Goal: Task Accomplishment & Management: Complete application form

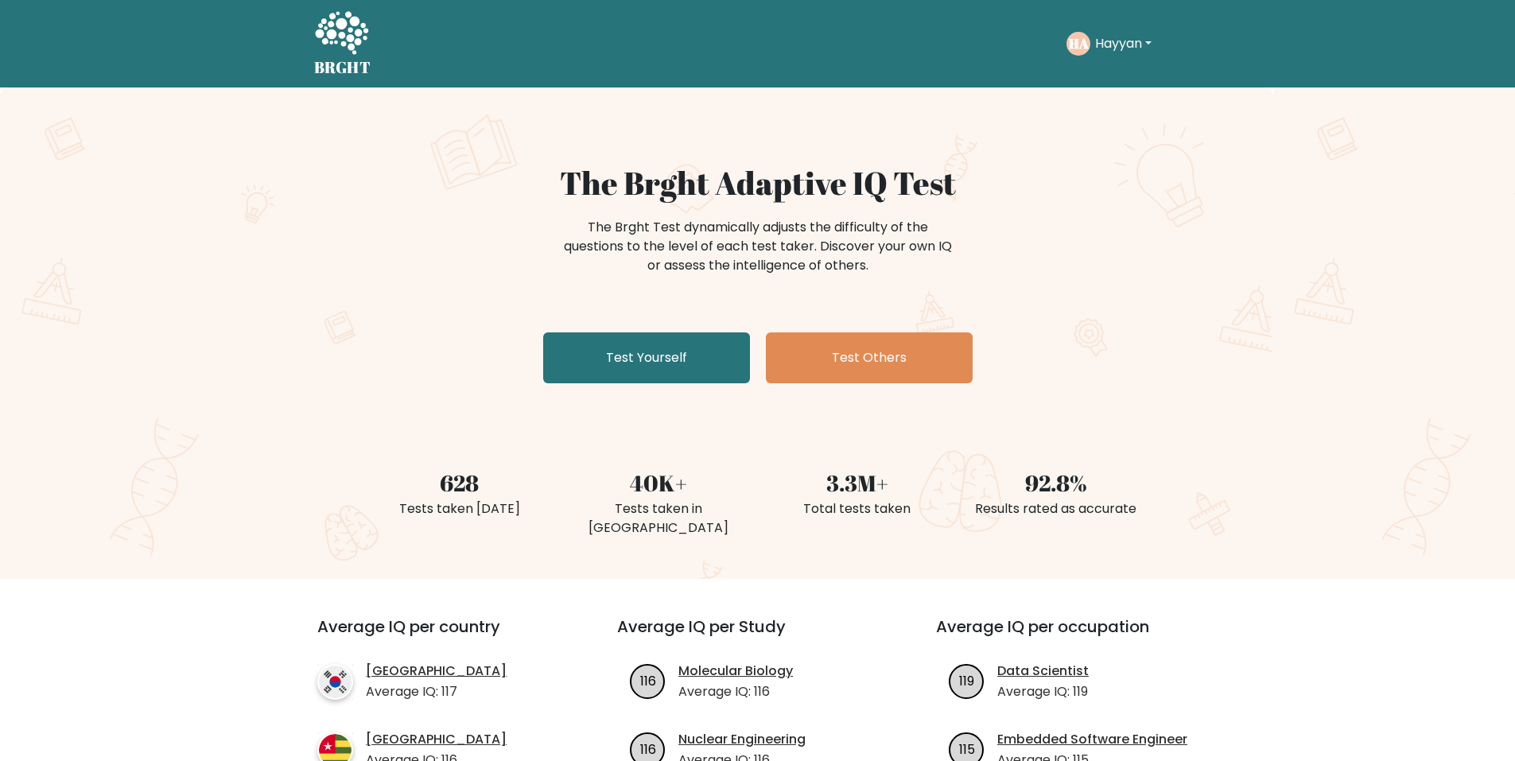
click at [352, 49] on icon at bounding box center [341, 32] width 53 height 43
click at [1110, 27] on div "HA Hayyan Dashboard Profile Settings Logout" at bounding box center [1134, 43] width 135 height 37
click at [1115, 38] on button "Hayyan" at bounding box center [1123, 43] width 66 height 21
click at [1110, 81] on link "Dashboard" at bounding box center [1130, 76] width 126 height 25
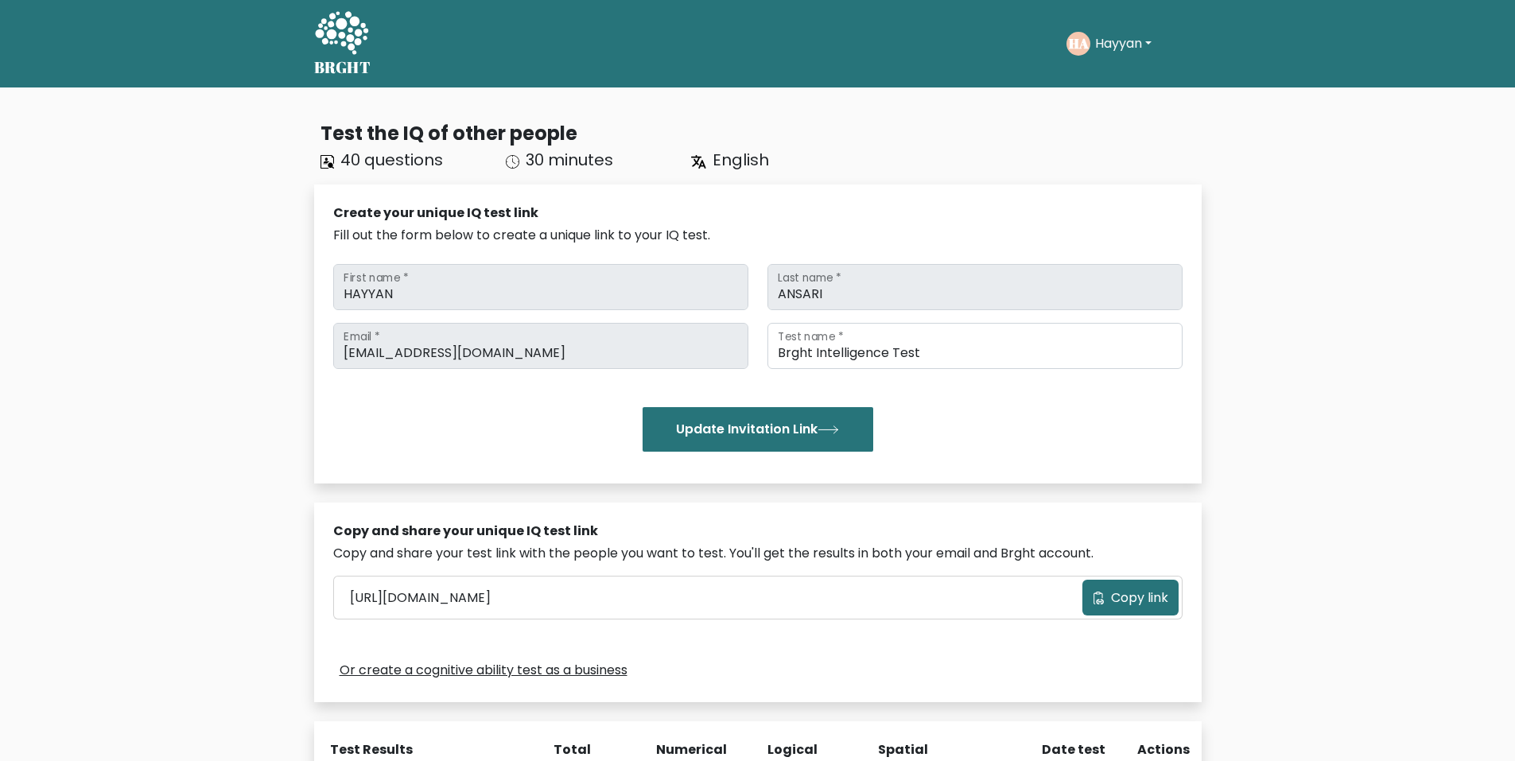
click at [346, 36] on icon at bounding box center [341, 34] width 55 height 48
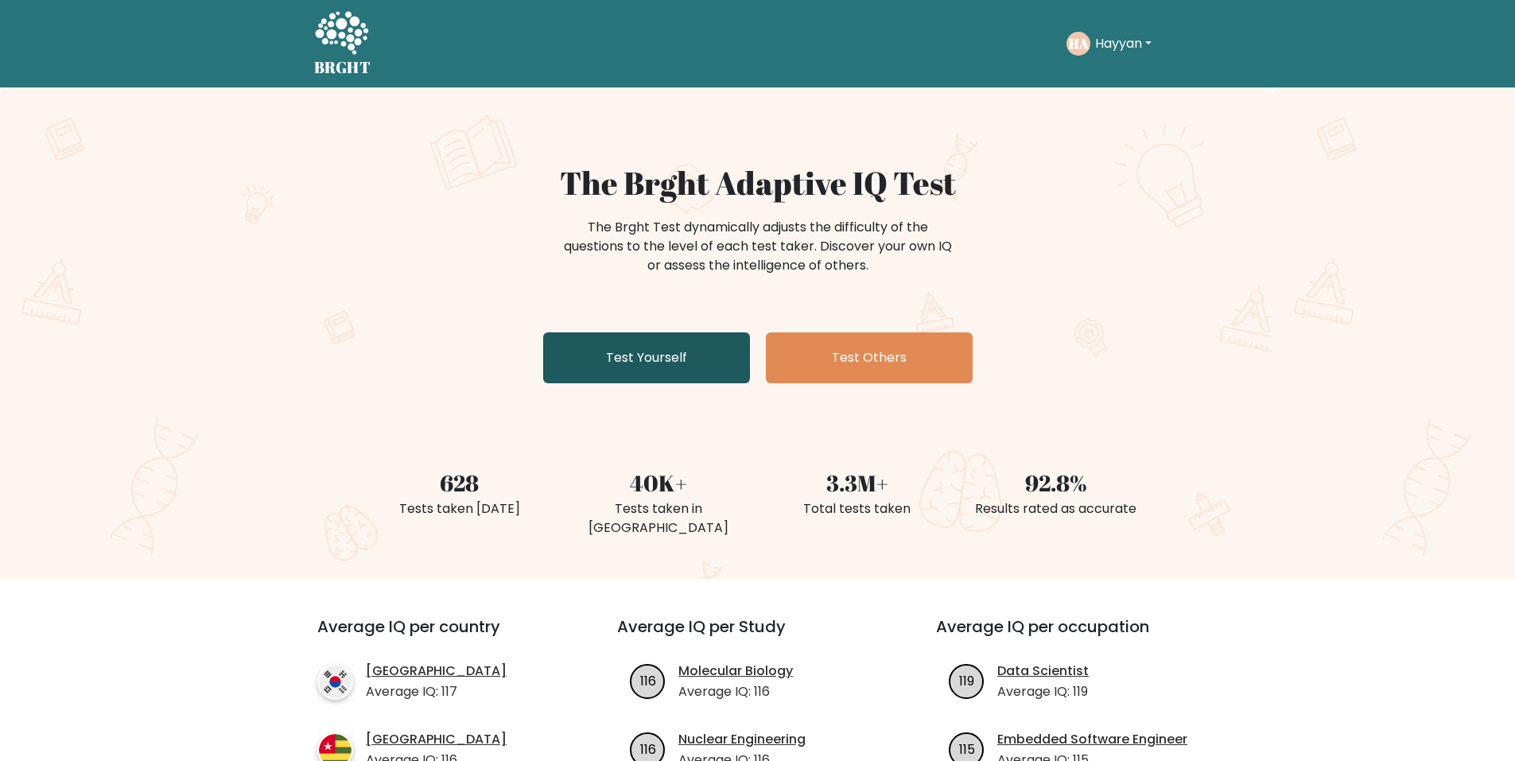
click at [626, 352] on link "Test Yourself" at bounding box center [646, 357] width 207 height 51
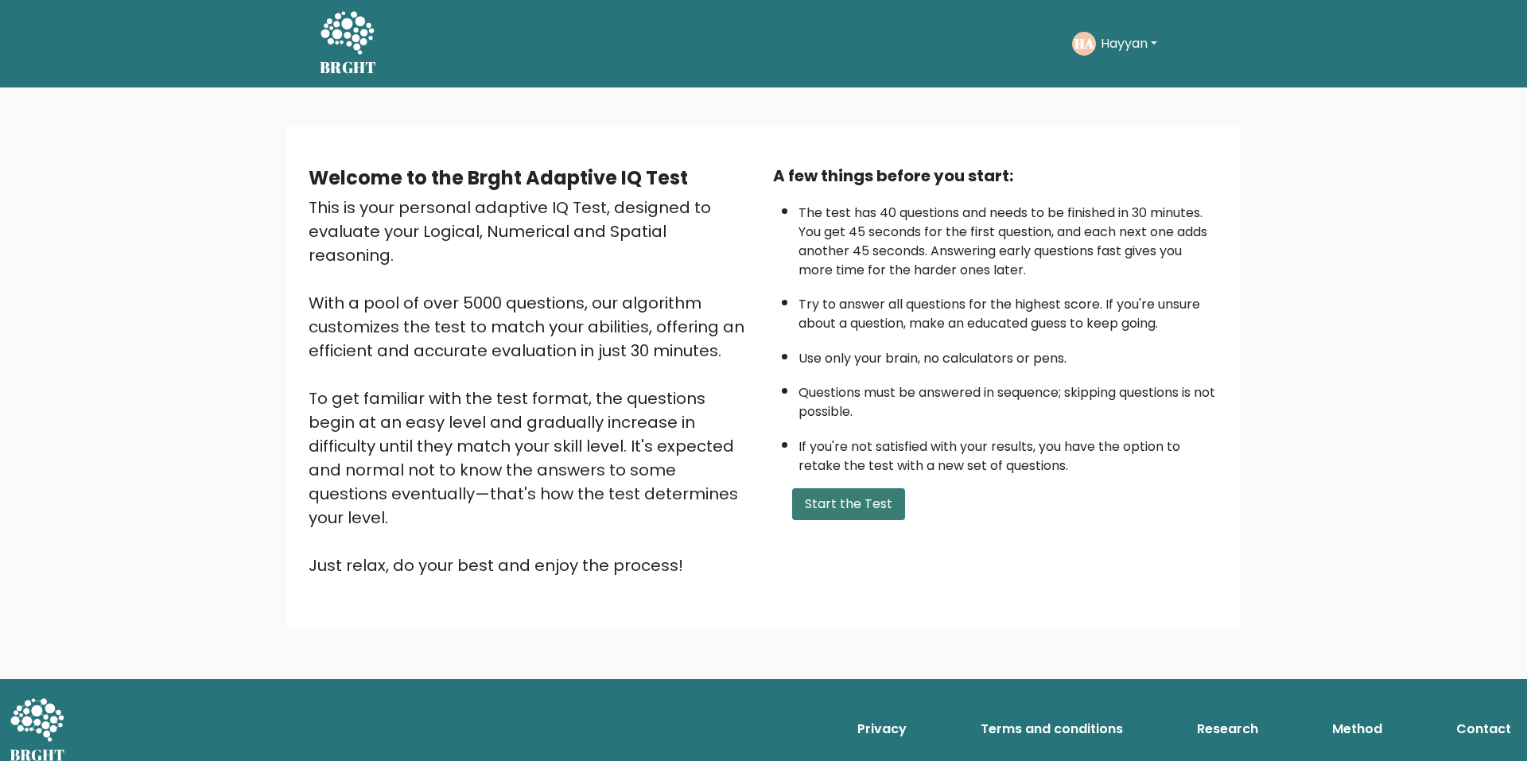
click at [802, 496] on button "Start the Test" at bounding box center [848, 504] width 113 height 32
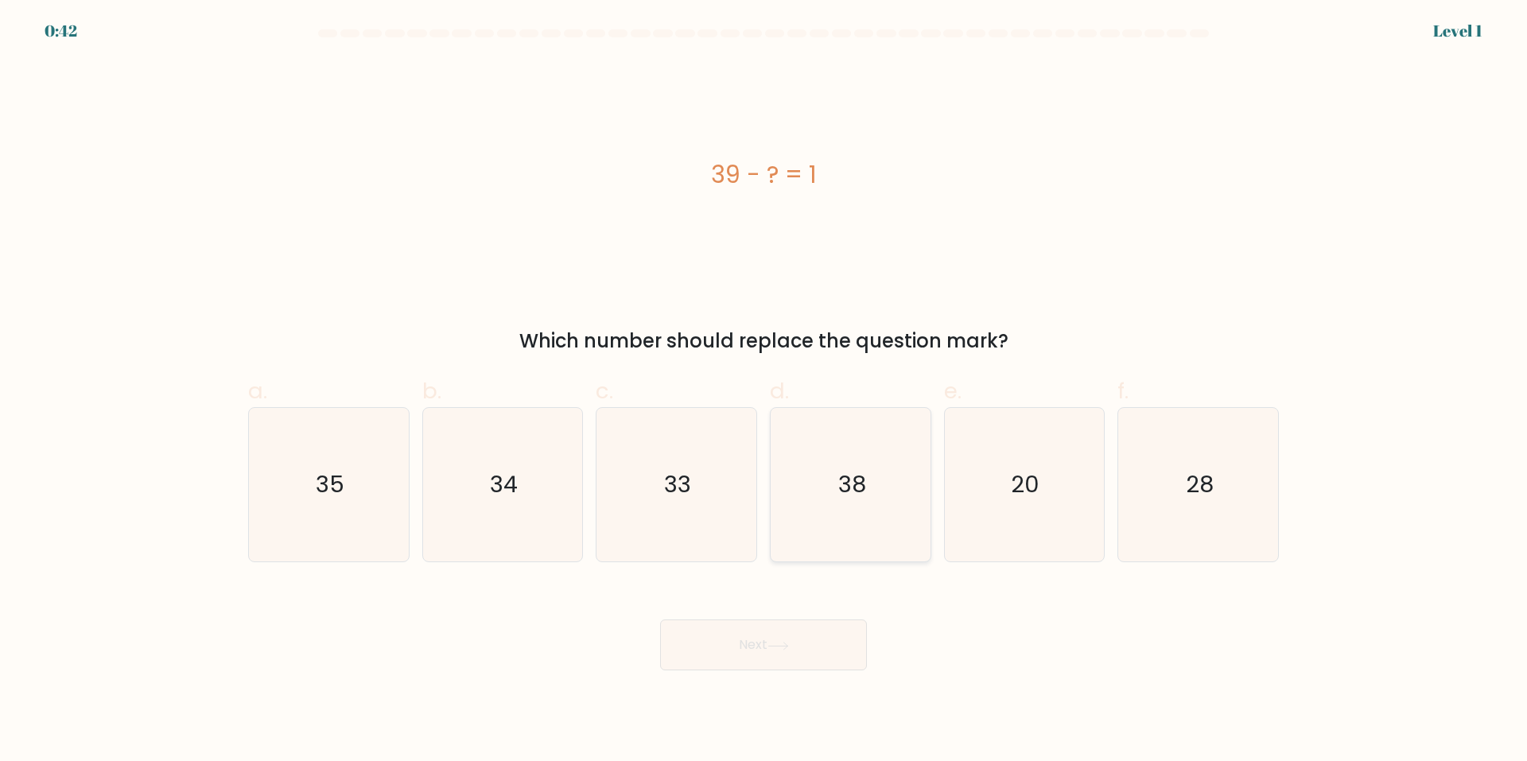
click at [792, 487] on icon "38" at bounding box center [851, 485] width 154 height 154
click at [764, 391] on input "d. 38" at bounding box center [764, 386] width 1 height 10
radio input "true"
click at [694, 639] on button "Next" at bounding box center [763, 645] width 207 height 51
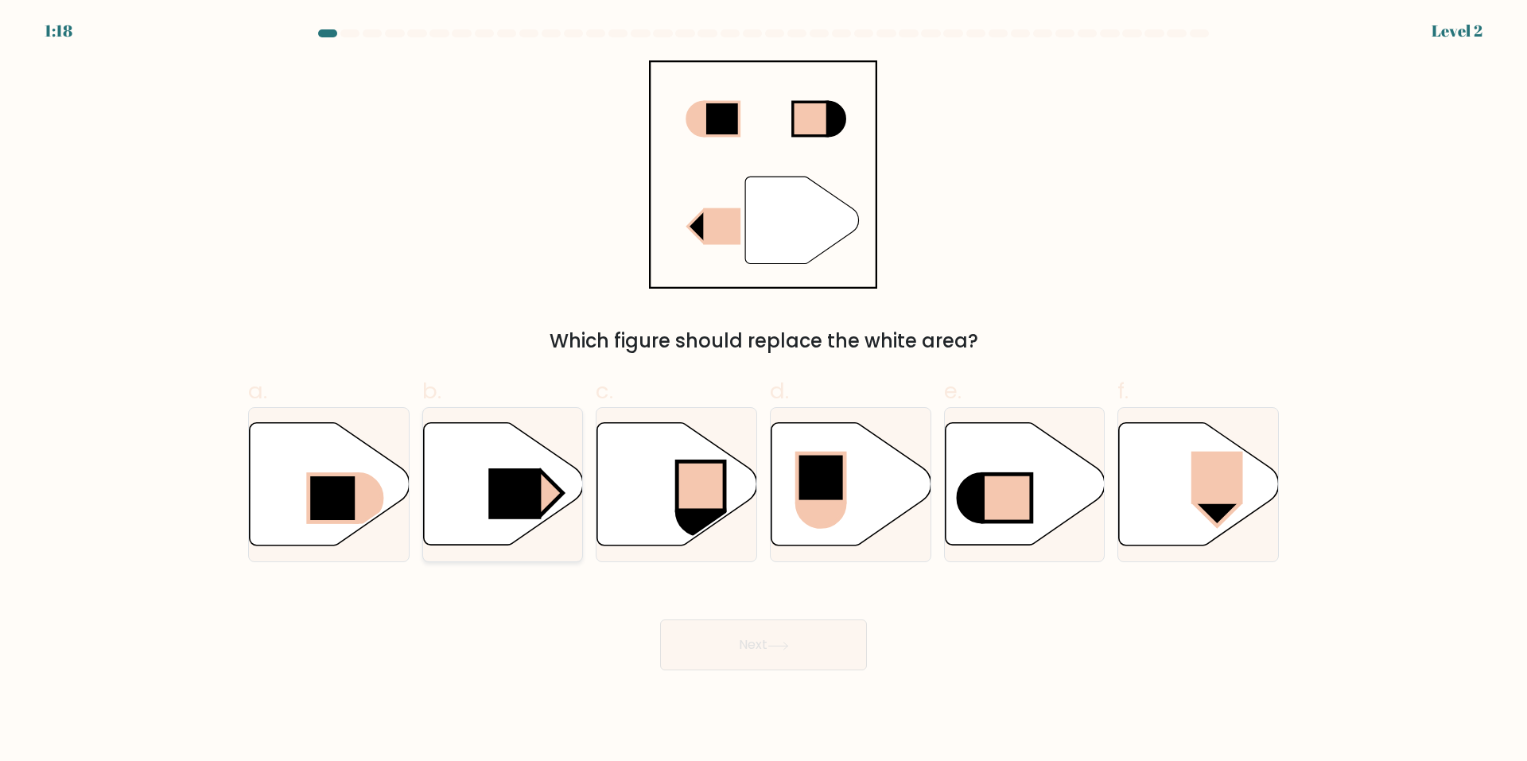
click at [518, 521] on icon at bounding box center [503, 484] width 160 height 122
click at [764, 391] on input "b." at bounding box center [764, 386] width 1 height 10
radio input "true"
click at [716, 630] on button "Next" at bounding box center [763, 645] width 207 height 51
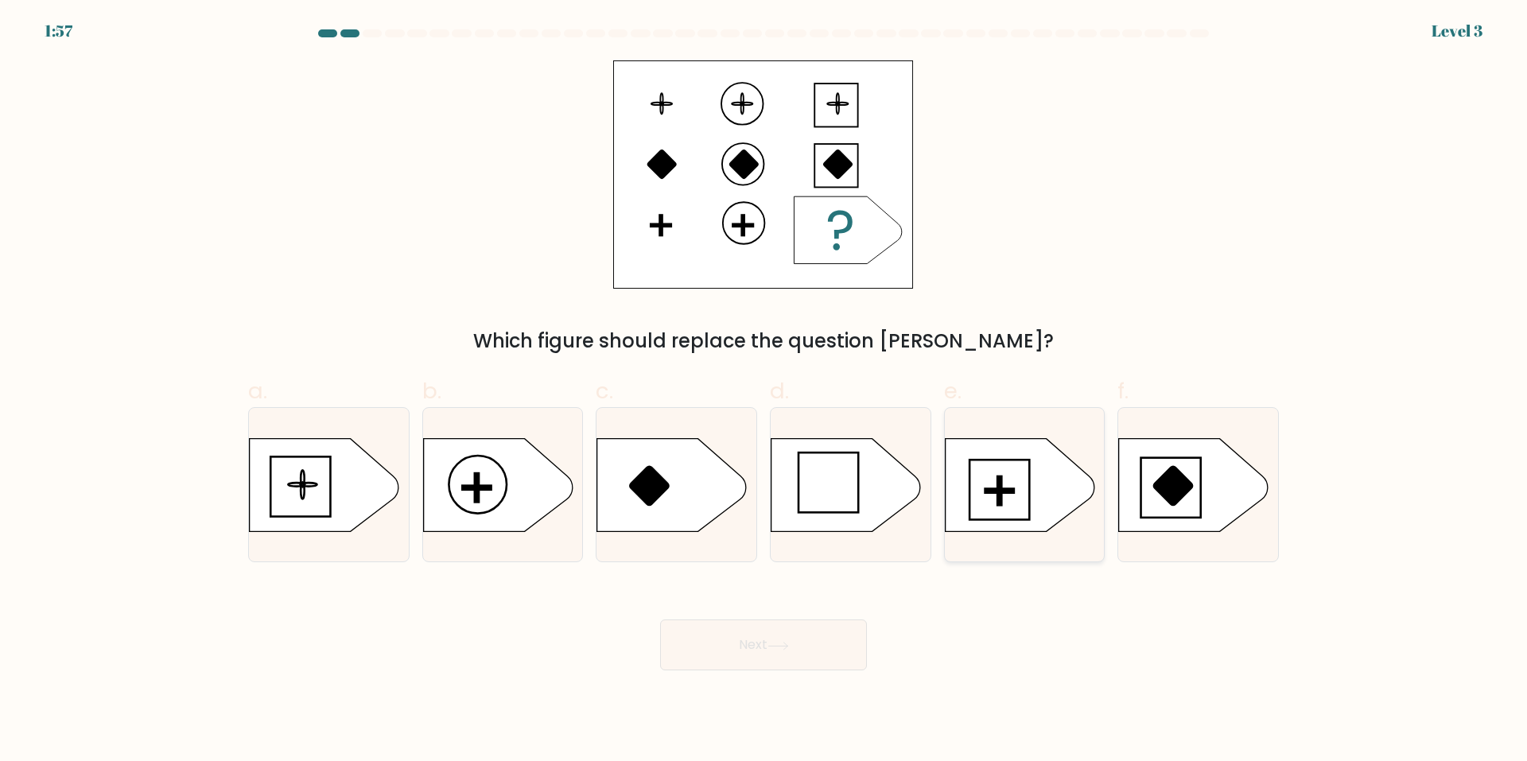
click at [978, 455] on icon at bounding box center [1020, 484] width 150 height 93
click at [764, 391] on input "e." at bounding box center [764, 386] width 1 height 10
radio input "true"
click at [707, 647] on button "Next" at bounding box center [763, 645] width 207 height 51
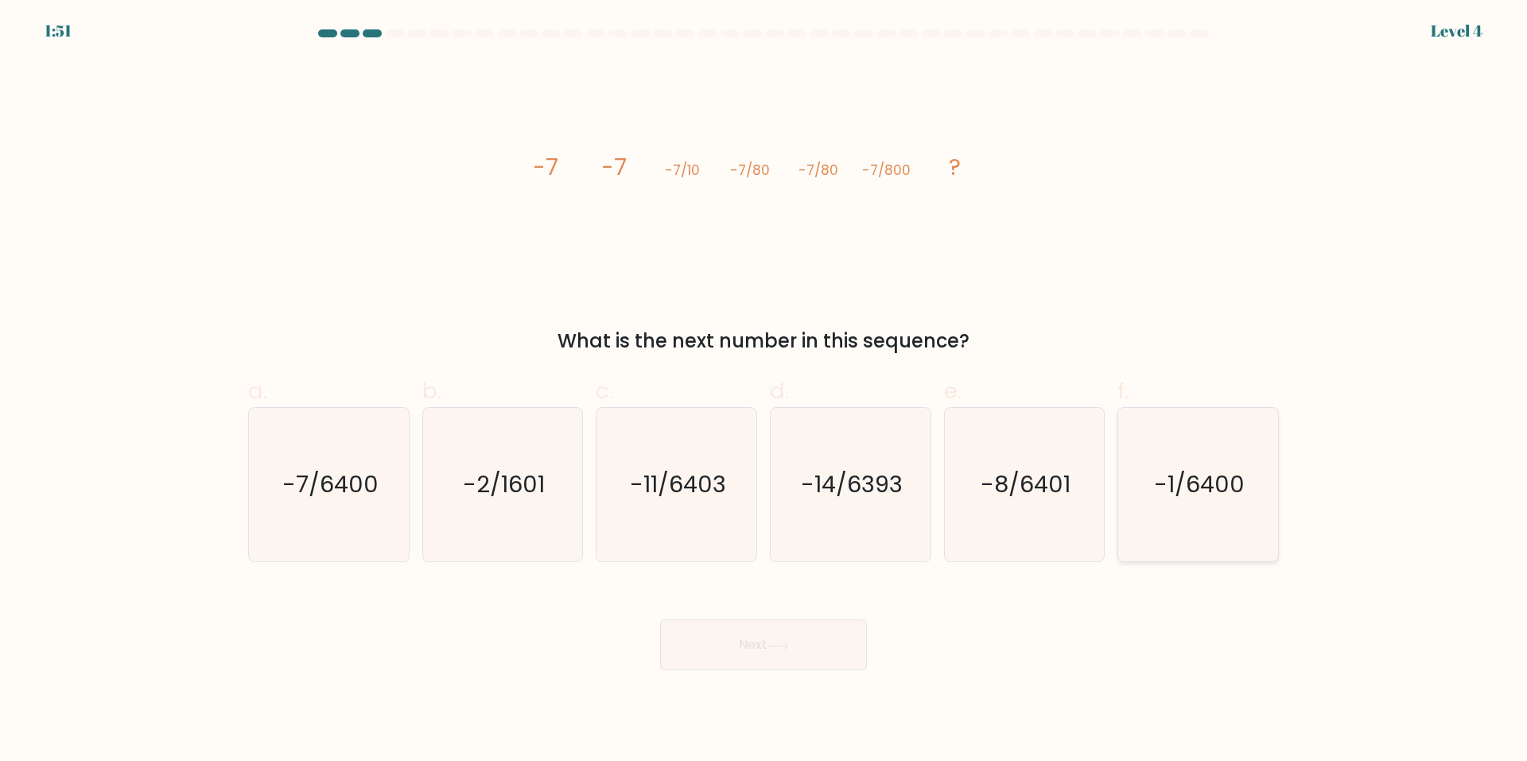
click at [1184, 455] on icon "-1/6400" at bounding box center [1198, 485] width 154 height 154
click at [764, 391] on input "f. -1/6400" at bounding box center [764, 386] width 1 height 10
radio input "true"
click at [272, 552] on icon "-7/6400" at bounding box center [329, 485] width 154 height 154
click at [764, 391] on input "a. -7/6400" at bounding box center [764, 386] width 1 height 10
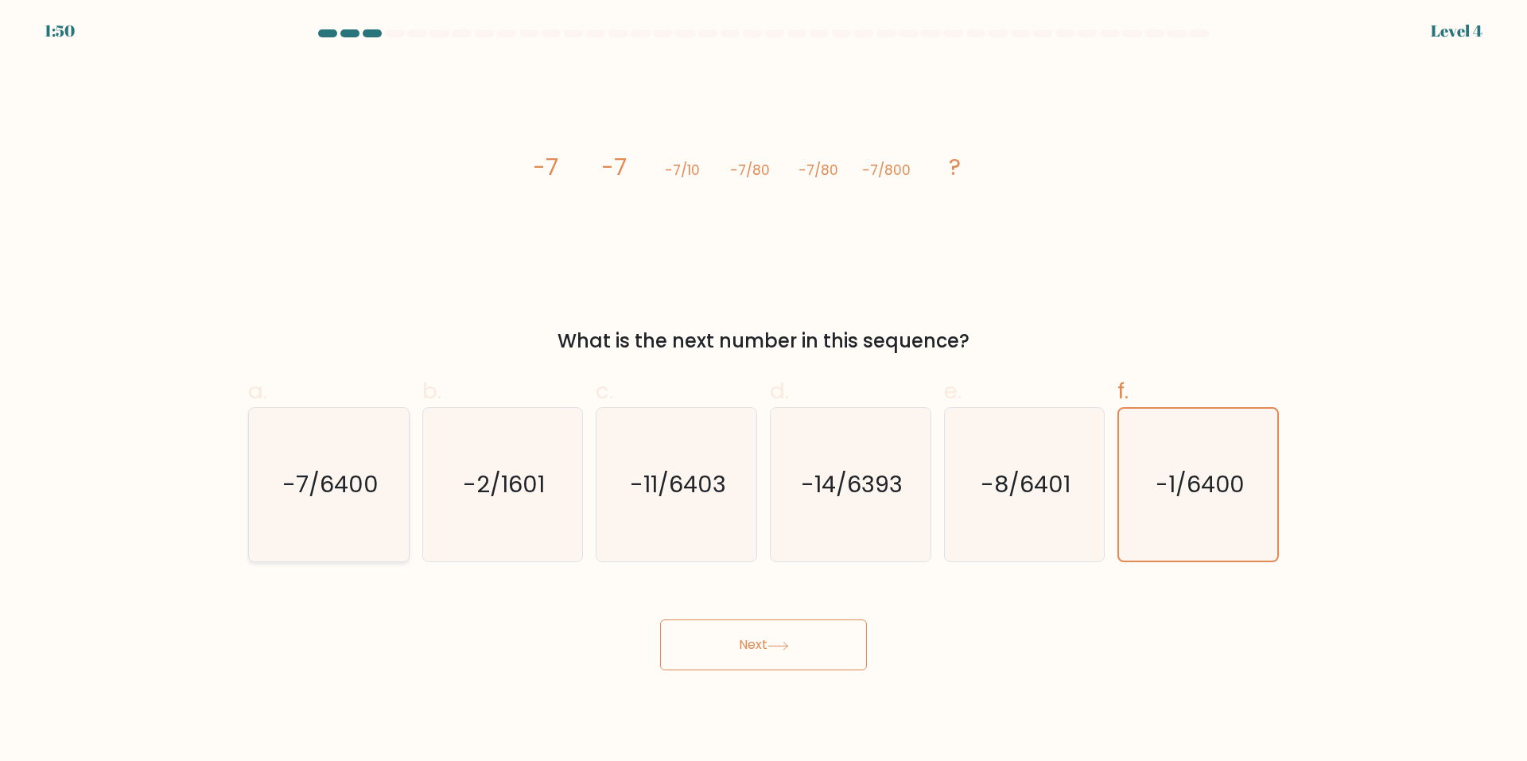
radio input "true"
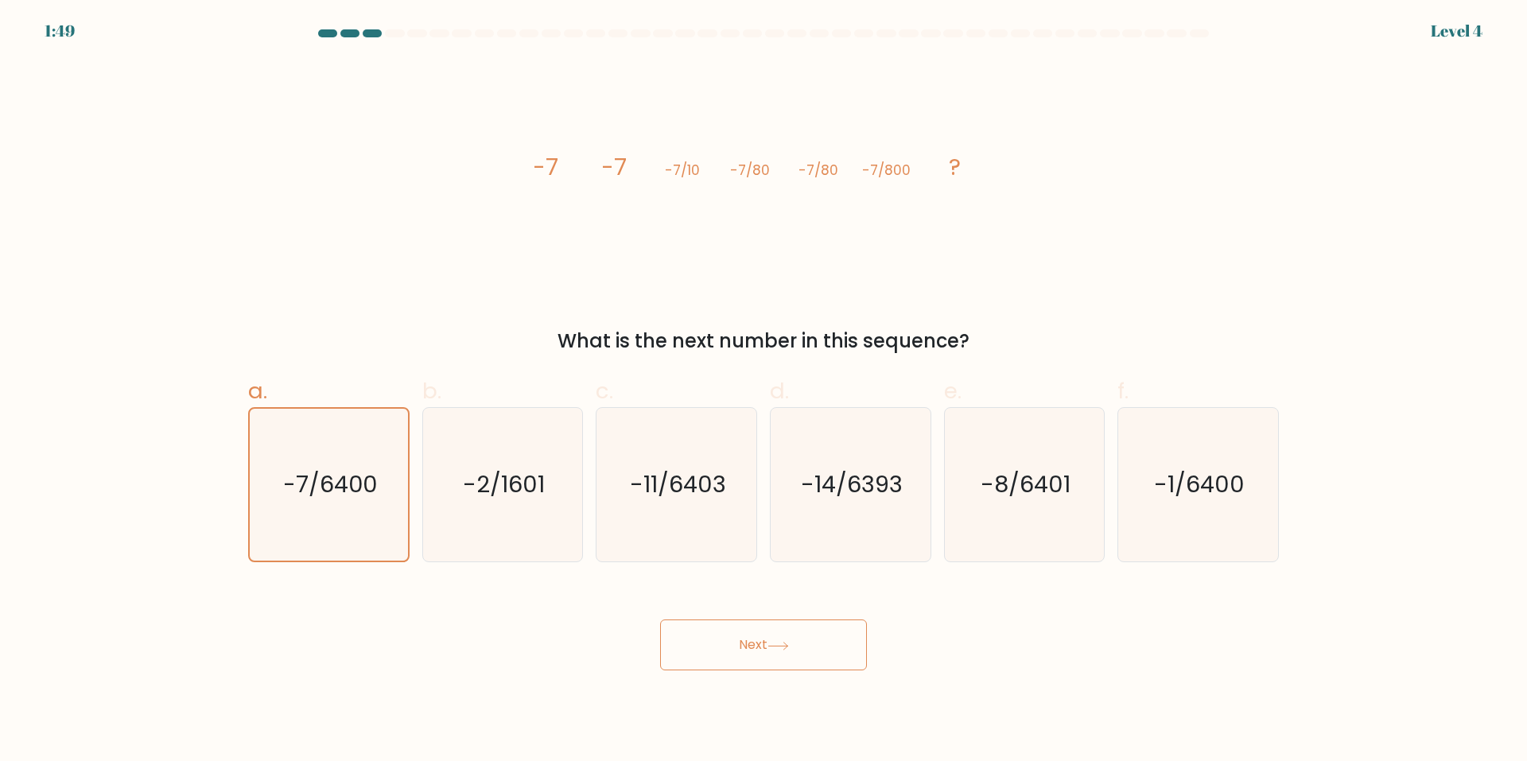
click at [784, 670] on button "Next" at bounding box center [763, 645] width 207 height 51
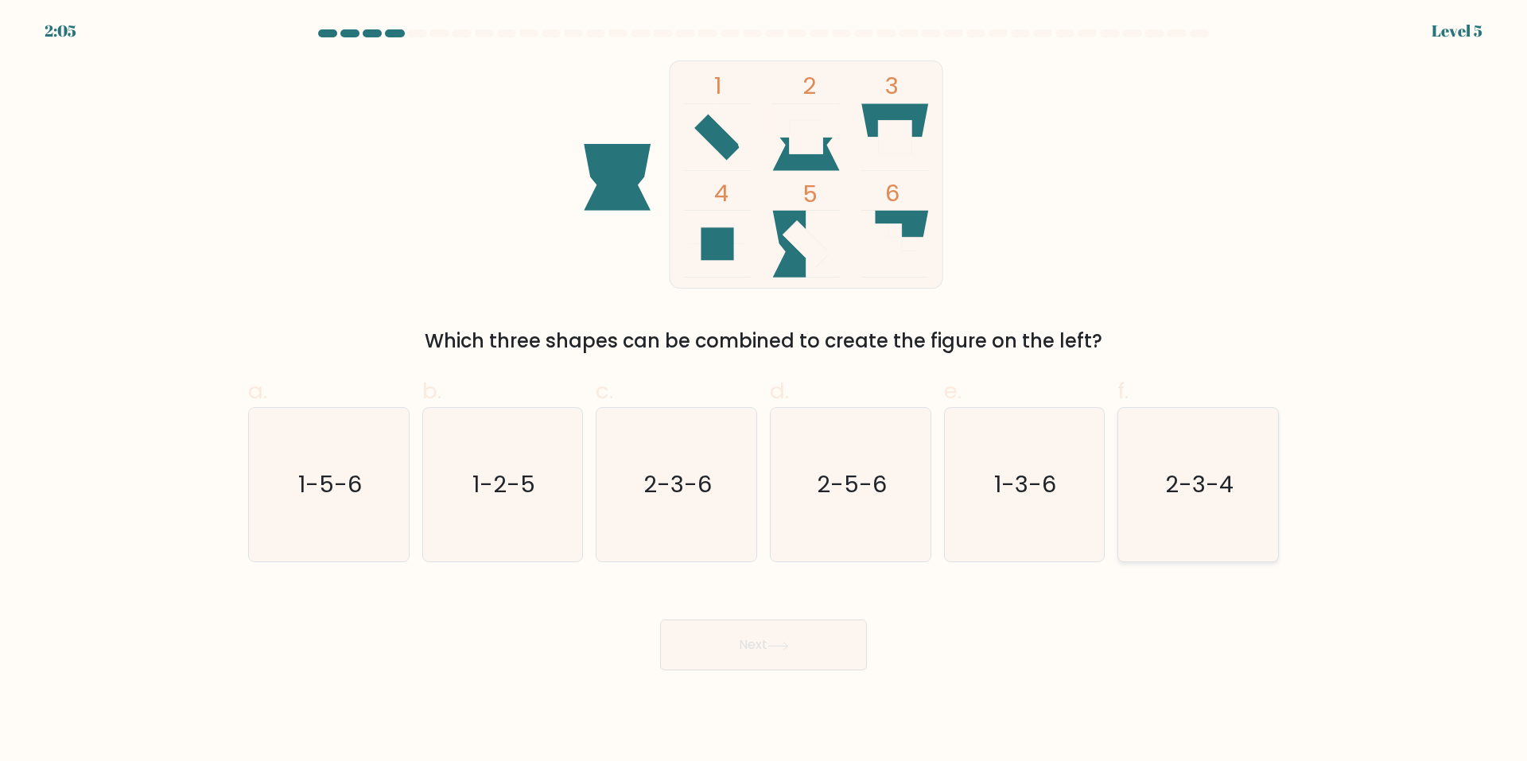
click at [1184, 414] on icon "2-3-4" at bounding box center [1198, 485] width 154 height 154
click at [764, 391] on input "f. 2-3-4" at bounding box center [764, 386] width 1 height 10
radio input "true"
click at [717, 632] on button "Next" at bounding box center [763, 645] width 207 height 51
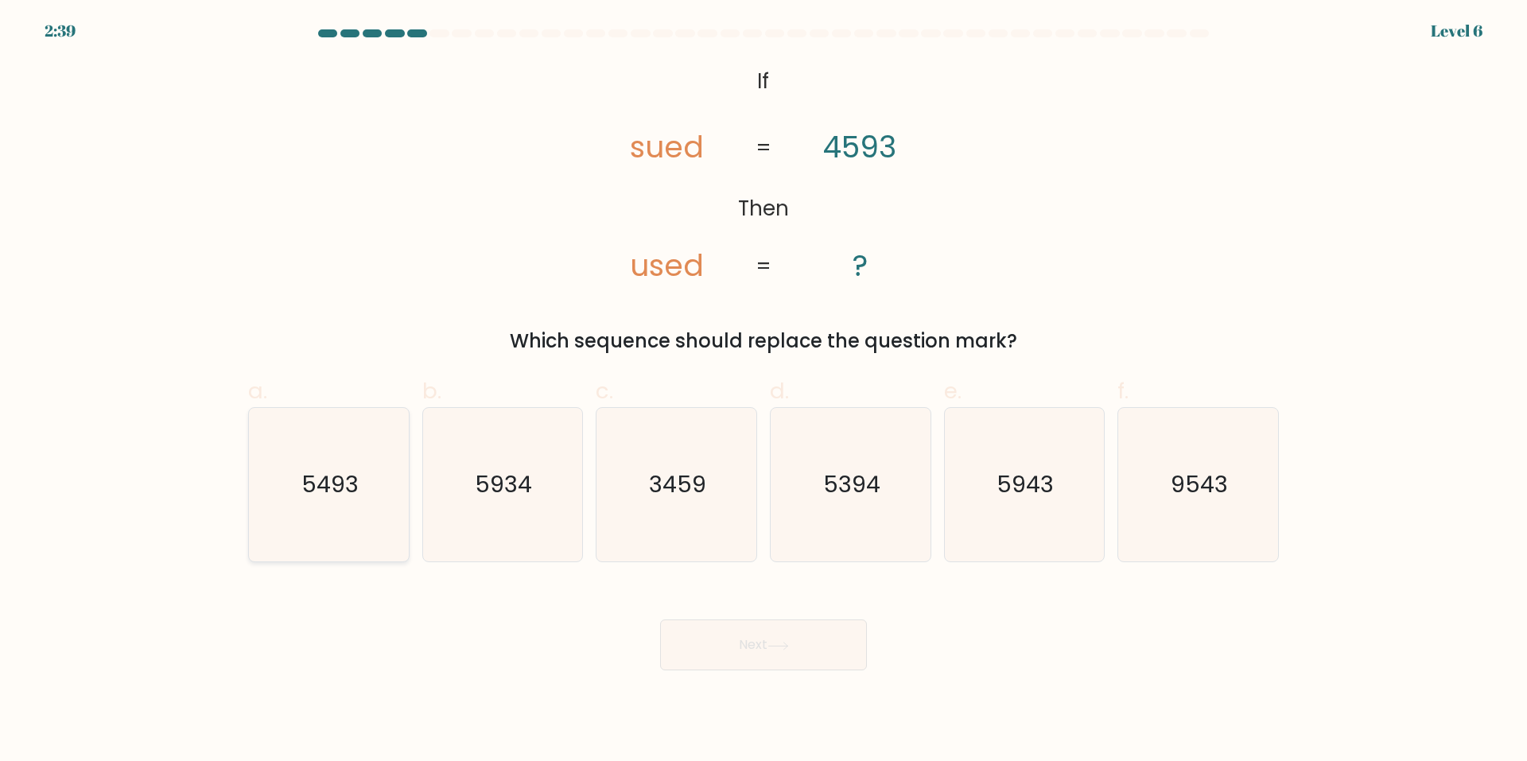
click at [310, 526] on icon "5493" at bounding box center [329, 485] width 154 height 154
click at [764, 391] on input "a. 5493" at bounding box center [764, 386] width 1 height 10
radio input "true"
click at [691, 645] on button "Next" at bounding box center [763, 645] width 207 height 51
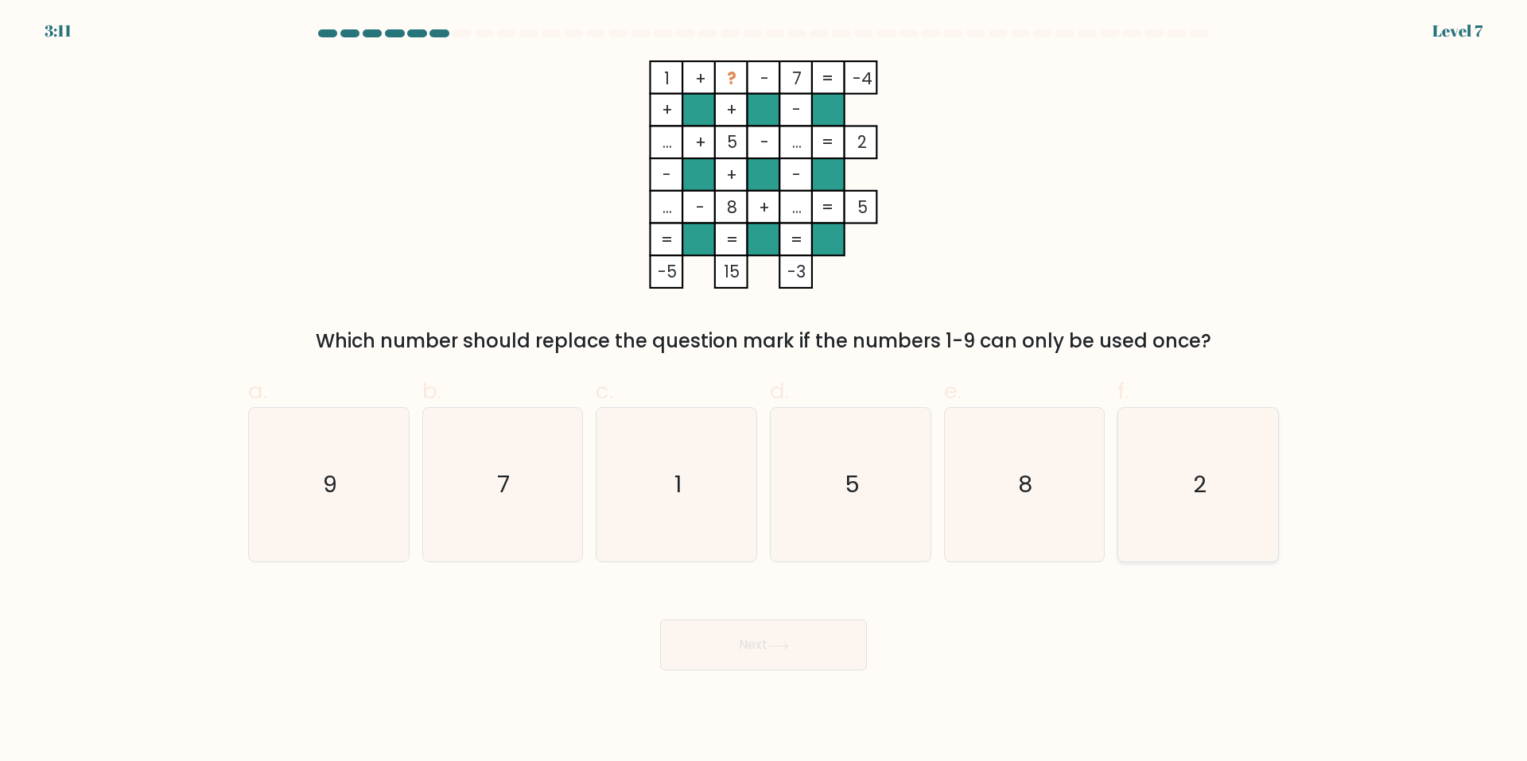
click at [1131, 427] on icon "2" at bounding box center [1198, 485] width 154 height 154
click at [764, 391] on input "f. 2" at bounding box center [764, 386] width 1 height 10
radio input "true"
click at [719, 654] on button "Next" at bounding box center [763, 645] width 207 height 51
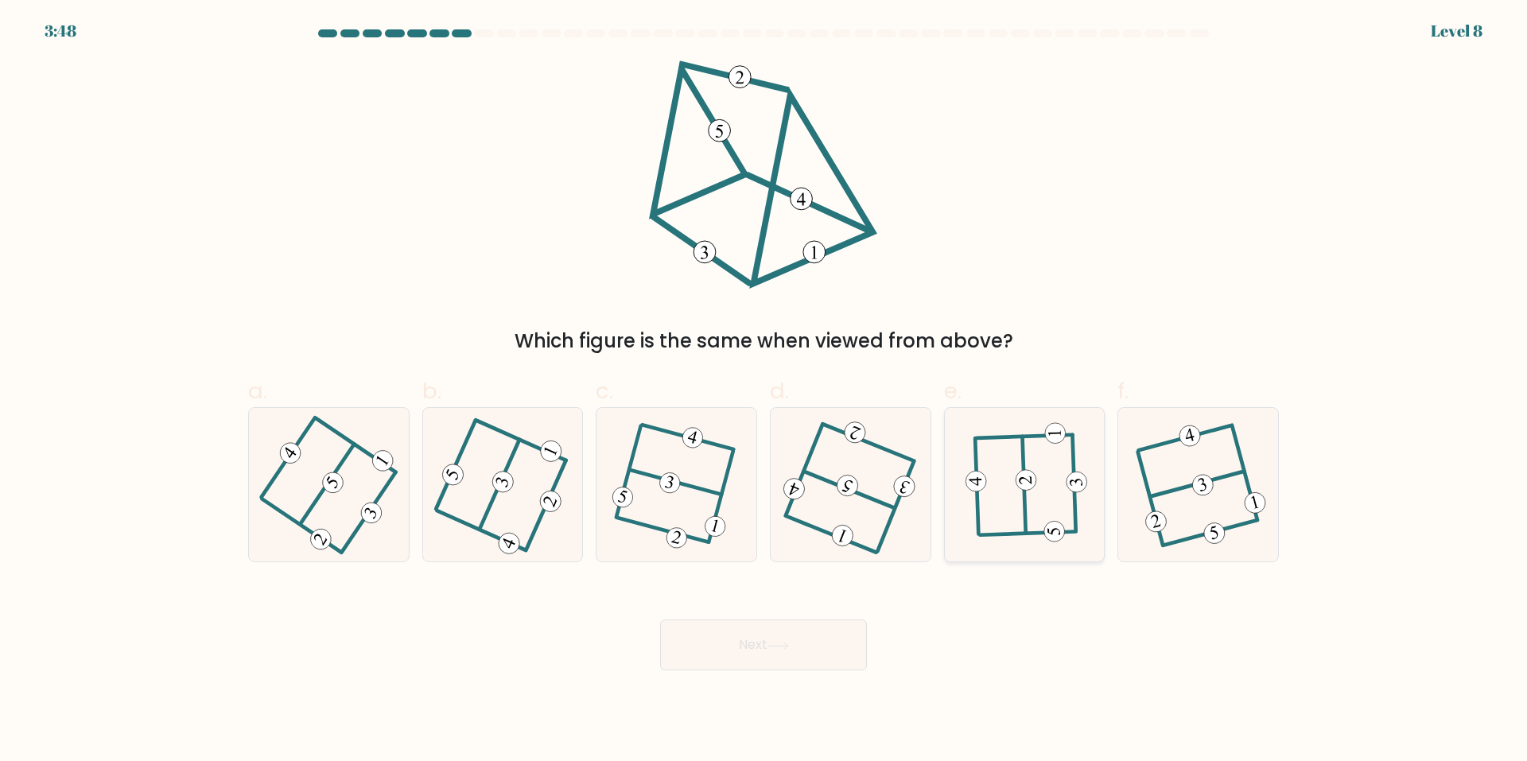
click at [976, 481] on 229 at bounding box center [976, 481] width 21 height 21
click at [764, 391] on input "e." at bounding box center [764, 386] width 1 height 10
radio input "true"
click at [797, 643] on button "Next" at bounding box center [763, 645] width 207 height 51
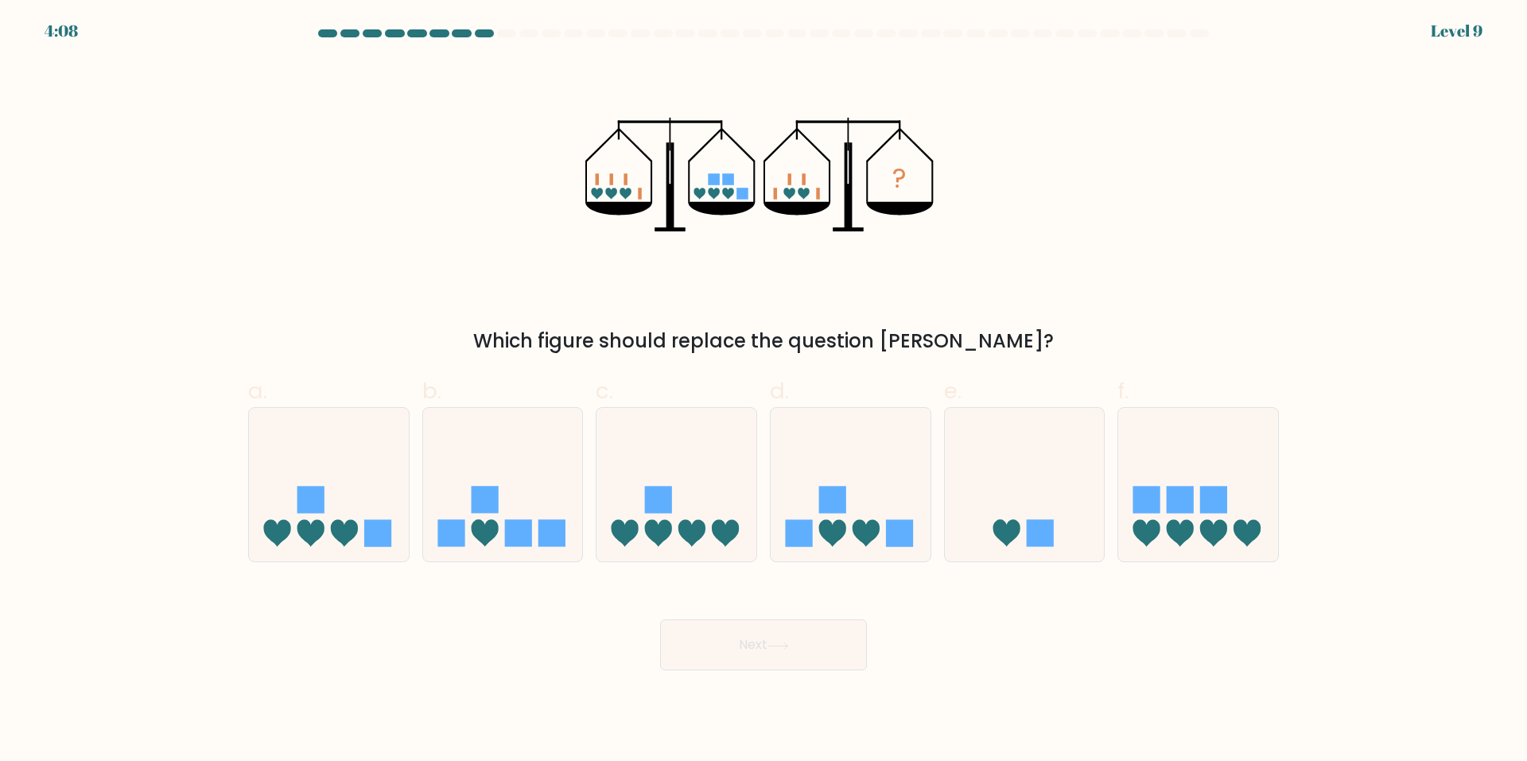
click at [934, 498] on div "d." at bounding box center [851, 469] width 174 height 188
click at [912, 520] on rect at bounding box center [899, 532] width 27 height 27
click at [764, 391] on input "d." at bounding box center [764, 386] width 1 height 10
radio input "true"
click at [760, 647] on button "Next" at bounding box center [763, 645] width 207 height 51
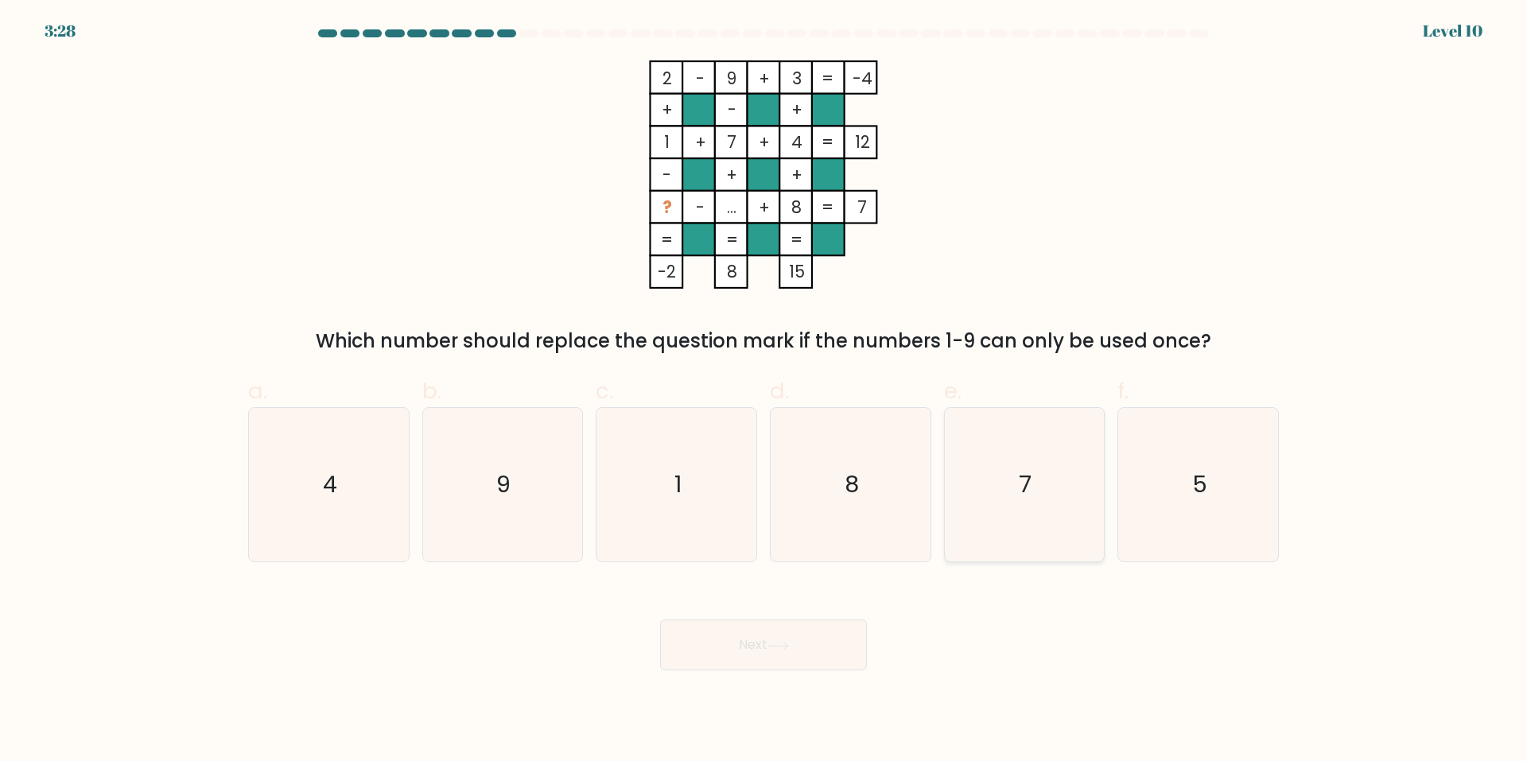
click at [970, 416] on icon "7" at bounding box center [1024, 485] width 154 height 154
click at [764, 391] on input "e. 7" at bounding box center [764, 386] width 1 height 10
radio input "true"
drag, startPoint x: 756, startPoint y: 619, endPoint x: 752, endPoint y: 635, distance: 16.2
click at [756, 623] on div "Next" at bounding box center [764, 625] width 1050 height 89
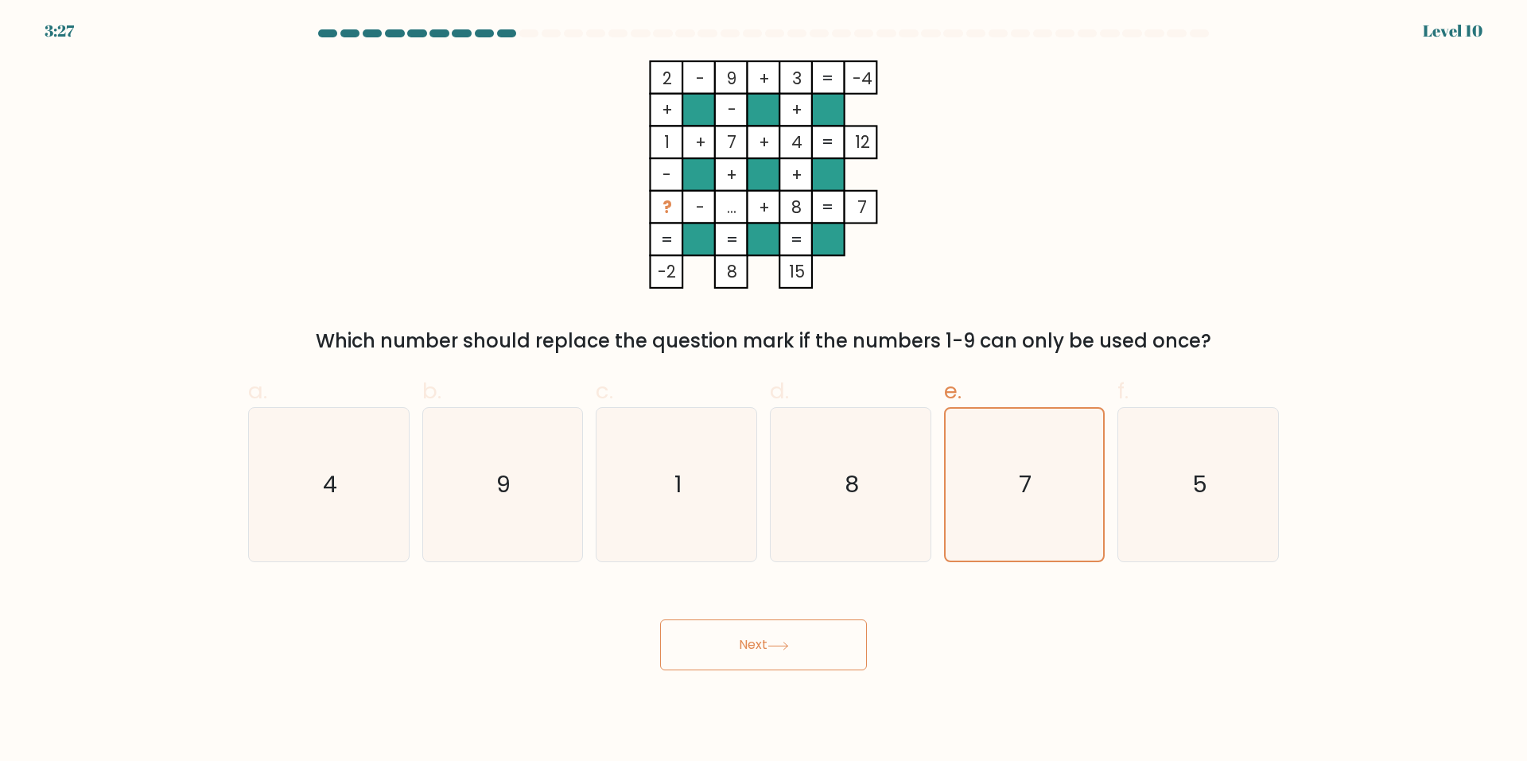
click at [752, 635] on button "Next" at bounding box center [763, 645] width 207 height 51
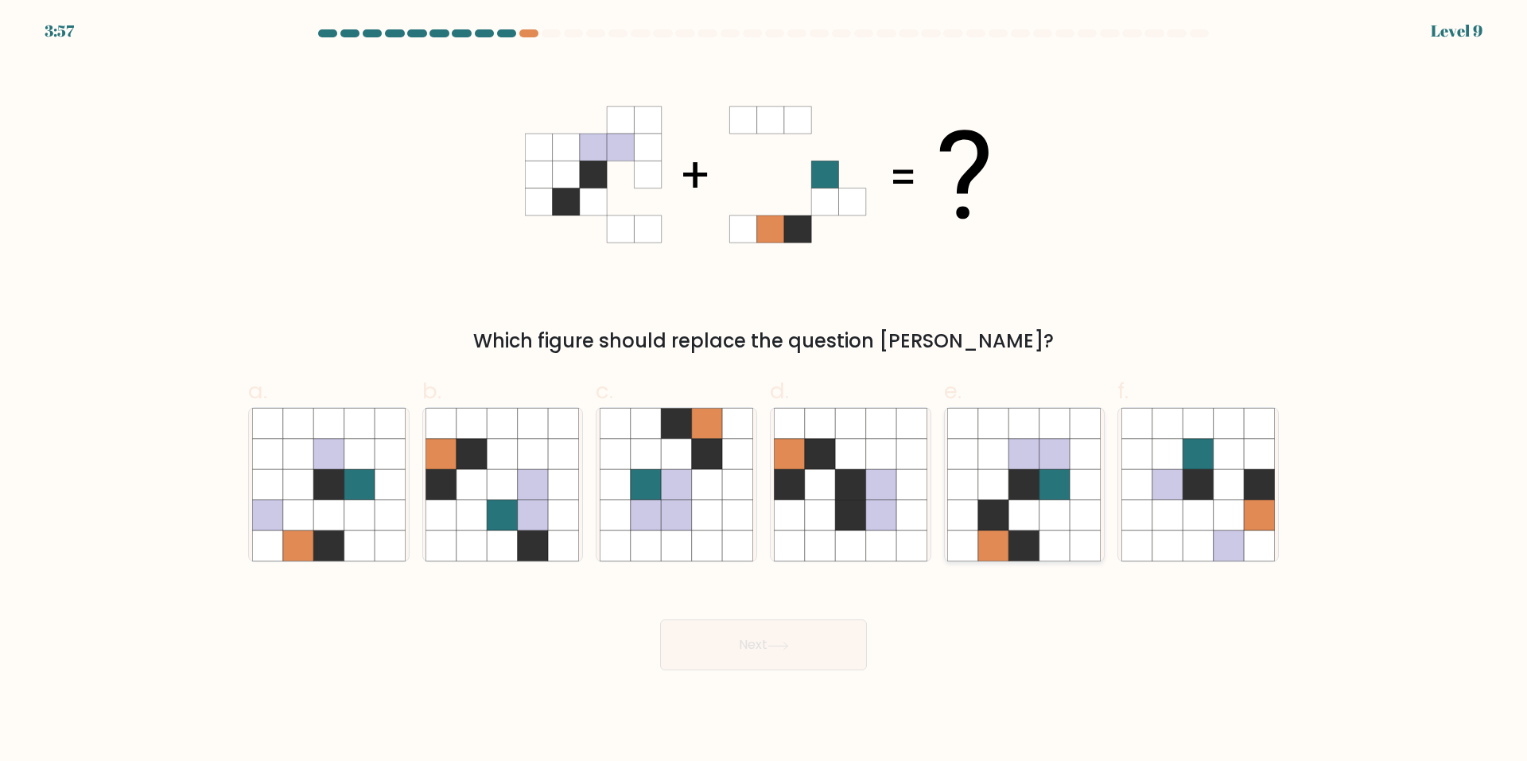
click at [1013, 431] on icon at bounding box center [1024, 424] width 30 height 30
click at [764, 391] on input "e." at bounding box center [764, 386] width 1 height 10
radio input "true"
click at [814, 660] on button "Next" at bounding box center [763, 645] width 207 height 51
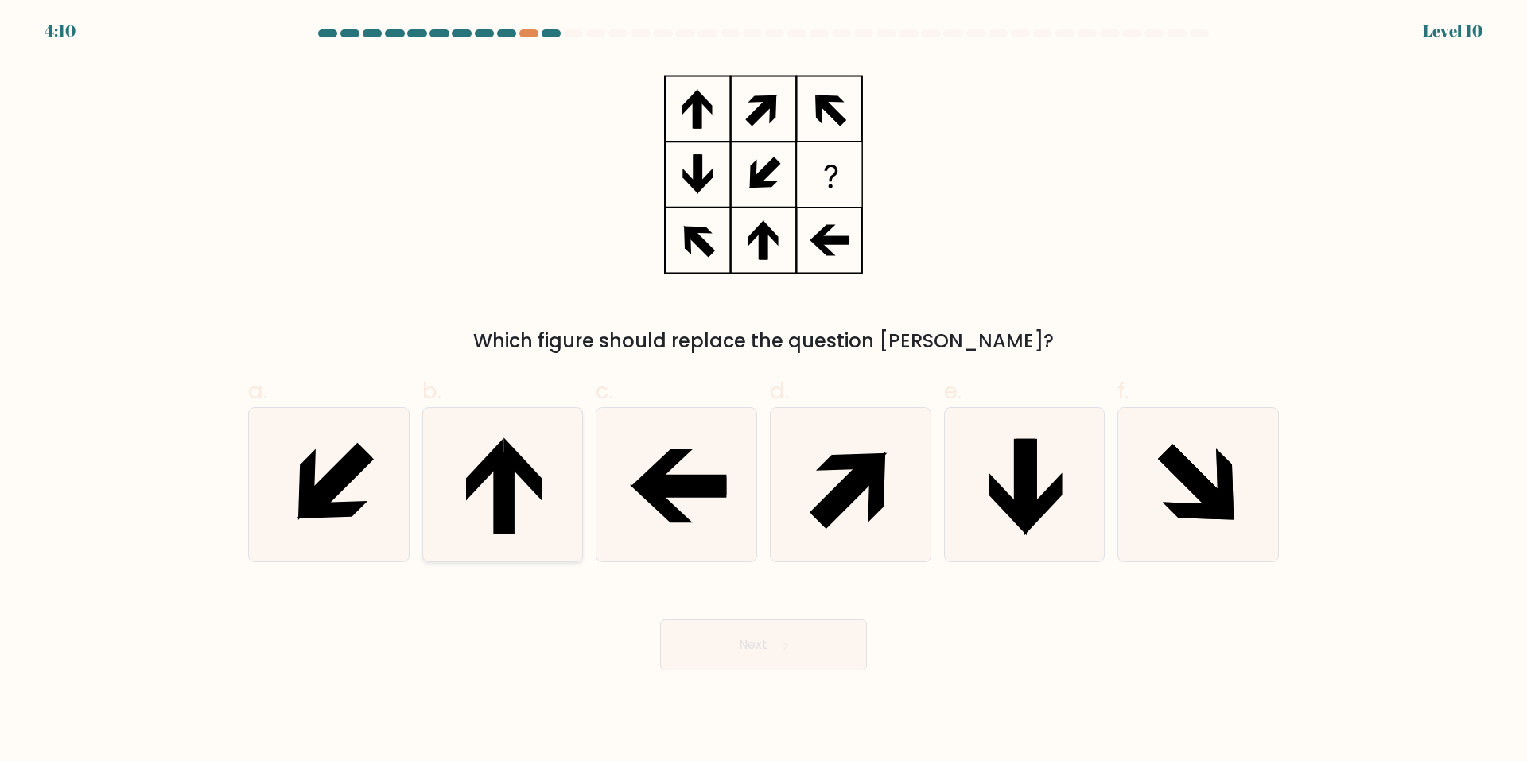
click at [503, 499] on icon at bounding box center [504, 494] width 21 height 82
click at [764, 391] on input "b." at bounding box center [764, 386] width 1 height 10
radio input "true"
click at [717, 627] on button "Next" at bounding box center [763, 645] width 207 height 51
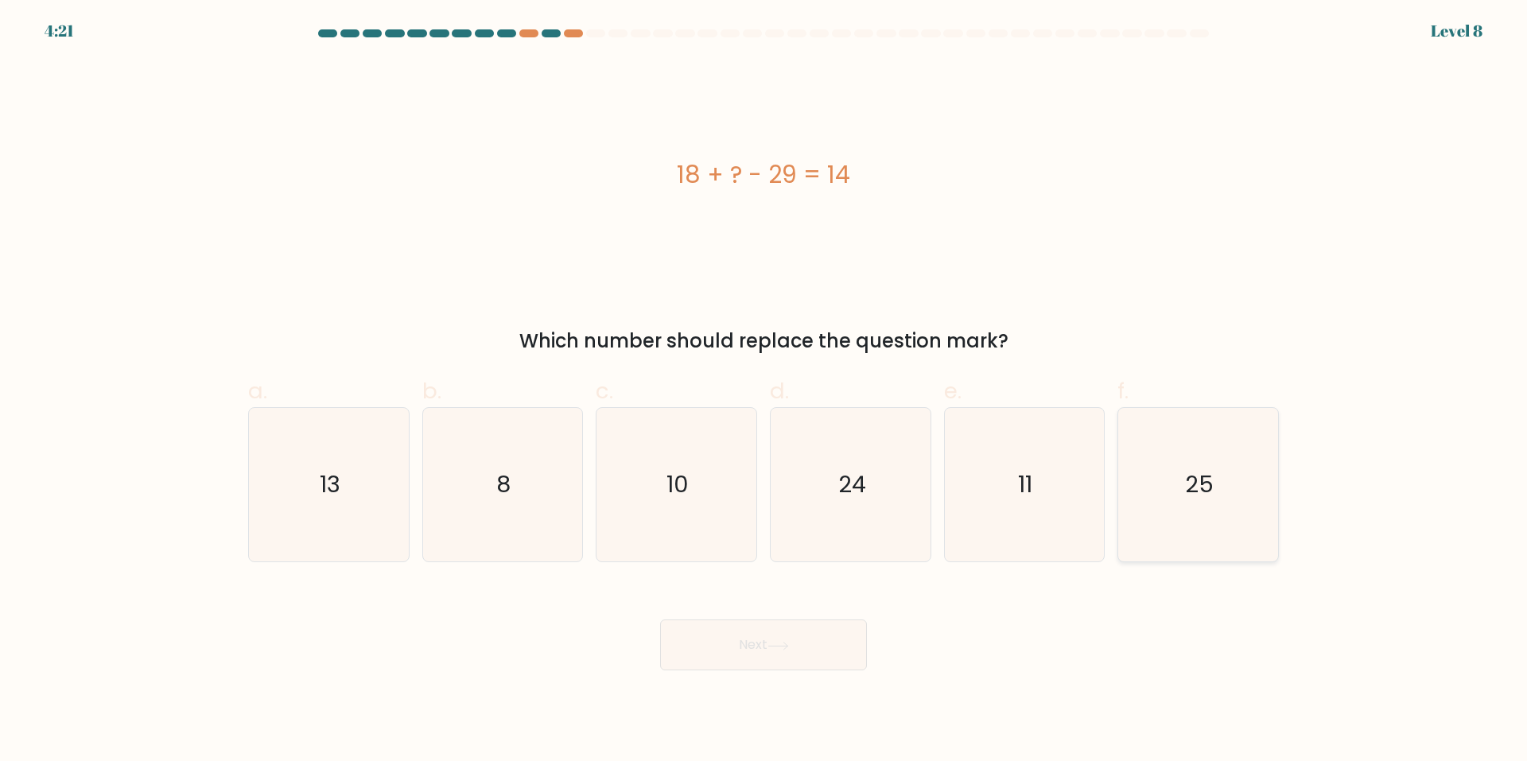
click at [1136, 449] on icon "25" at bounding box center [1198, 485] width 154 height 154
click at [764, 391] on input "f. 25" at bounding box center [764, 386] width 1 height 10
radio input "true"
click at [785, 640] on button "Next" at bounding box center [763, 645] width 207 height 51
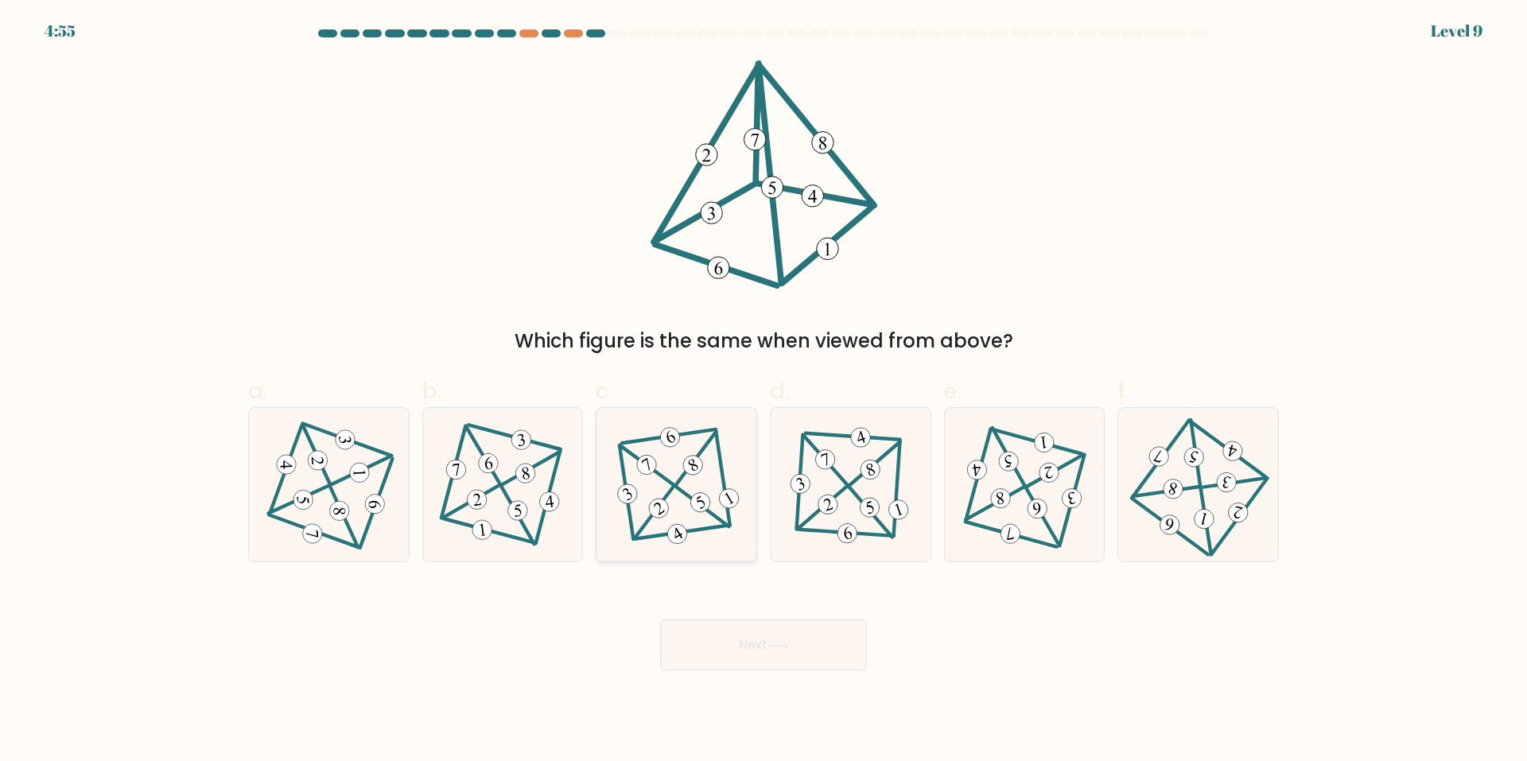
click at [632, 449] on icon at bounding box center [677, 485] width 126 height 122
click at [764, 391] on input "c." at bounding box center [764, 386] width 1 height 10
radio input "true"
click at [838, 528] on icon at bounding box center [850, 485] width 126 height 122
click at [764, 391] on input "d." at bounding box center [764, 386] width 1 height 10
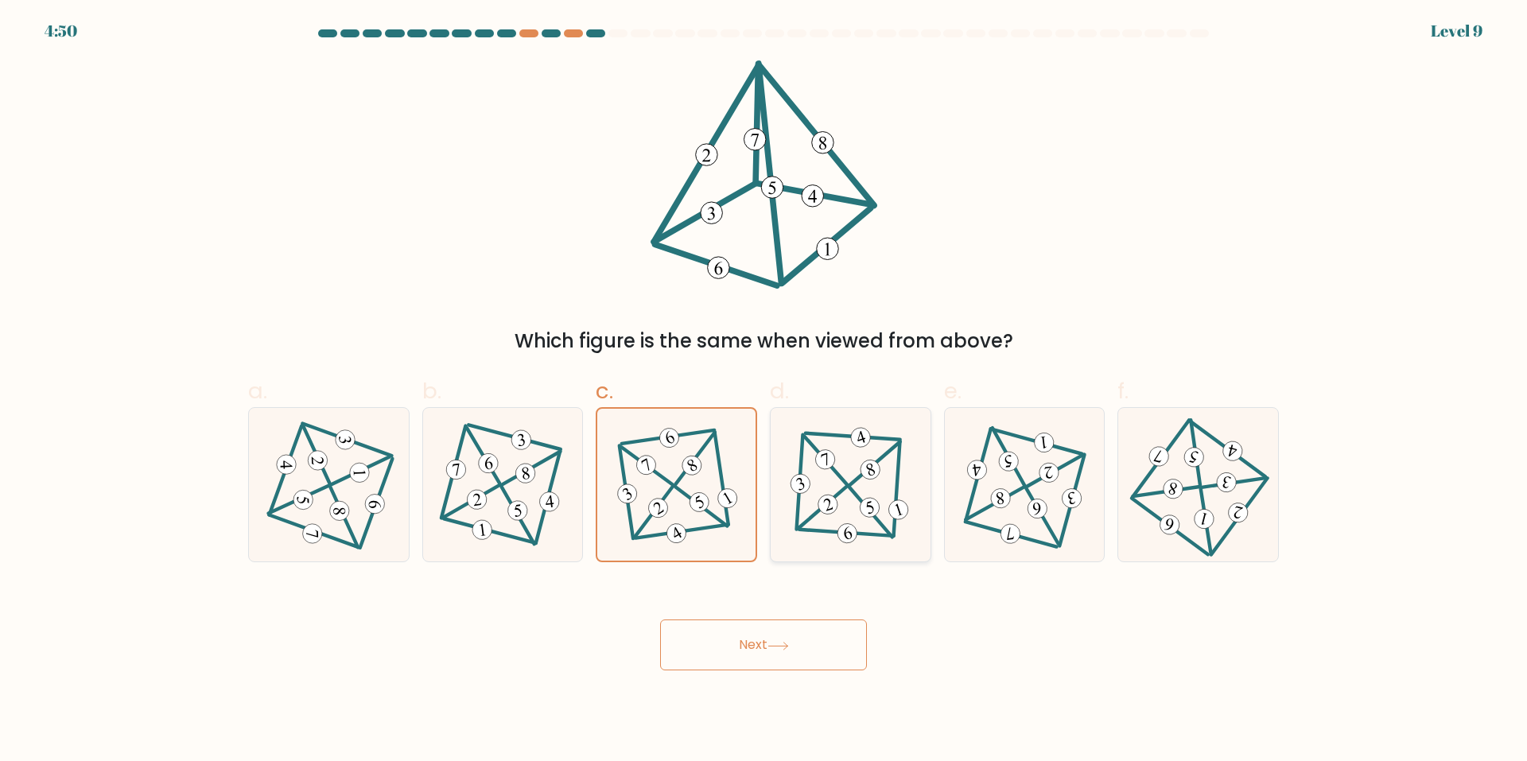
radio input "true"
click at [786, 632] on button "Next" at bounding box center [763, 645] width 207 height 51
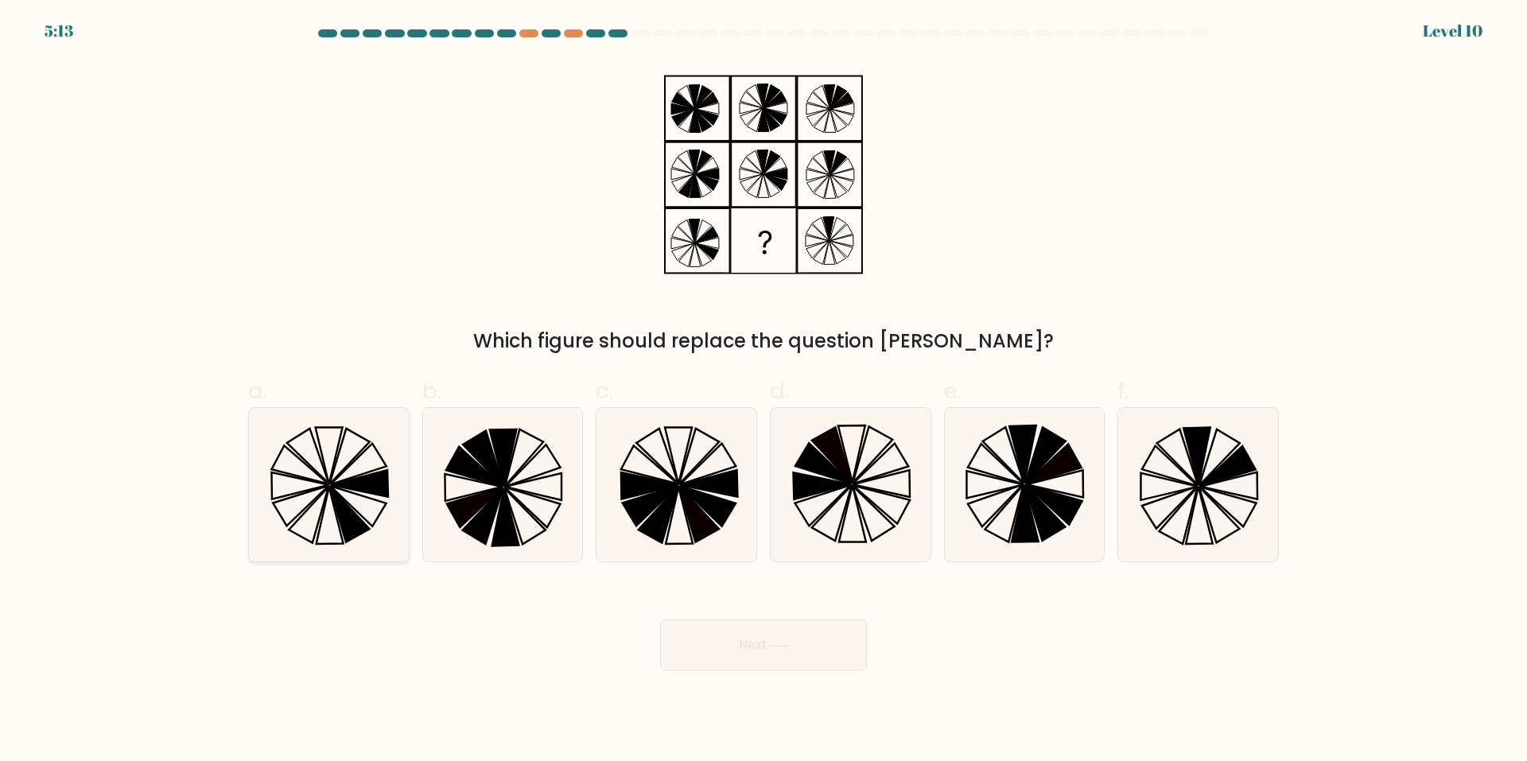
click at [387, 445] on icon at bounding box center [329, 485] width 154 height 154
click at [764, 391] on input "a." at bounding box center [764, 386] width 1 height 10
radio input "true"
click at [1171, 475] on icon at bounding box center [1198, 485] width 154 height 154
click at [764, 391] on input "f." at bounding box center [764, 386] width 1 height 10
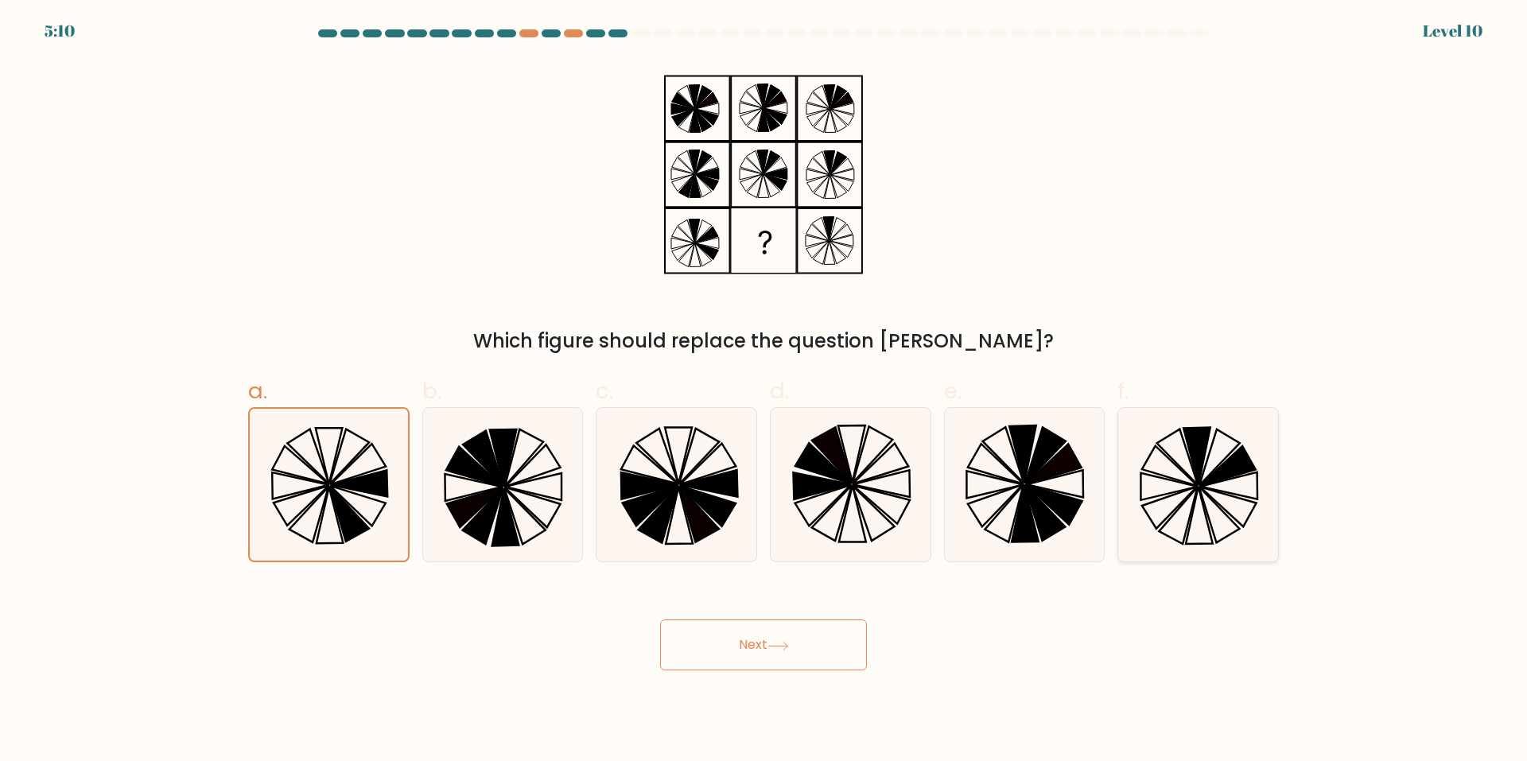
radio input "true"
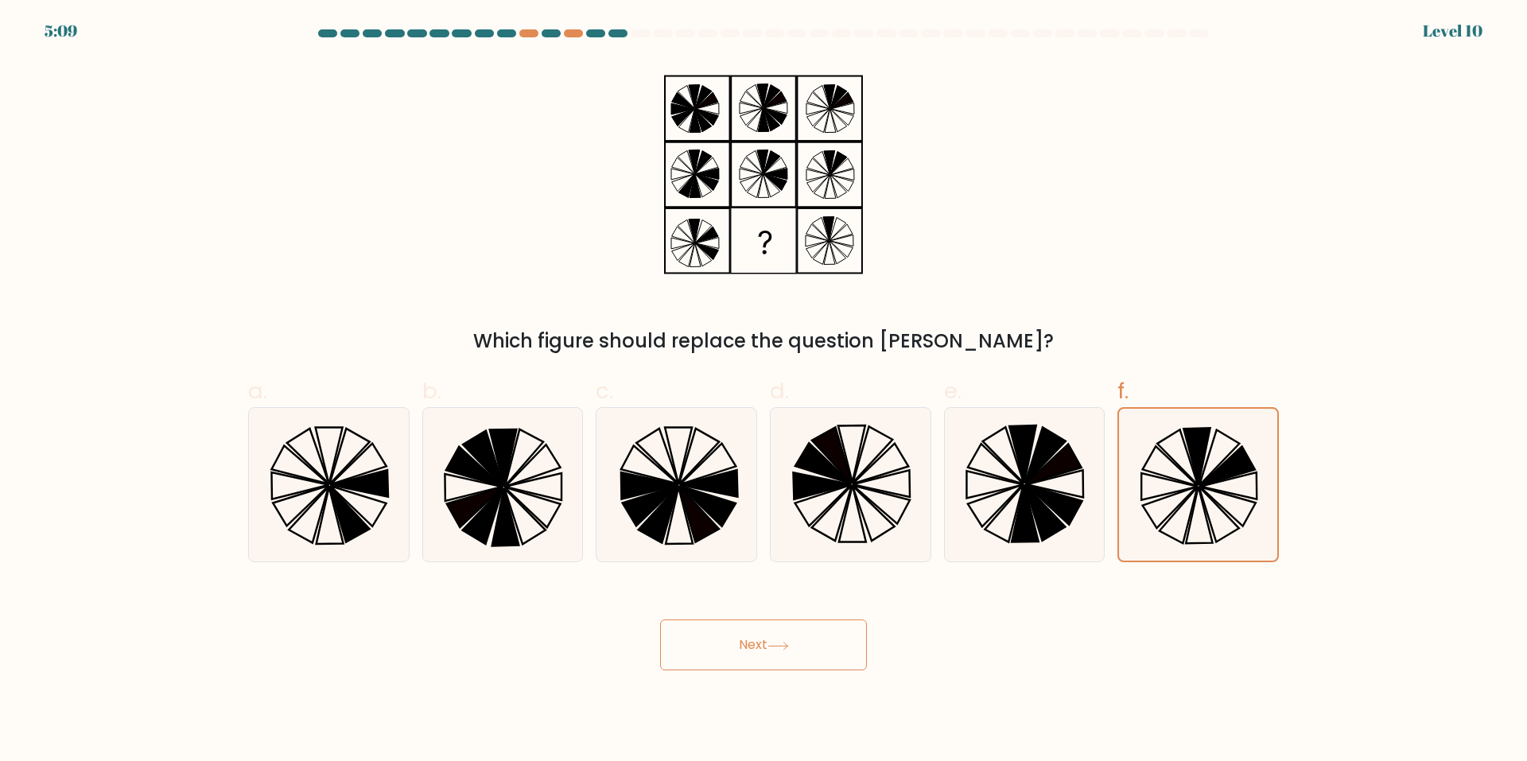
click at [777, 635] on button "Next" at bounding box center [763, 645] width 207 height 51
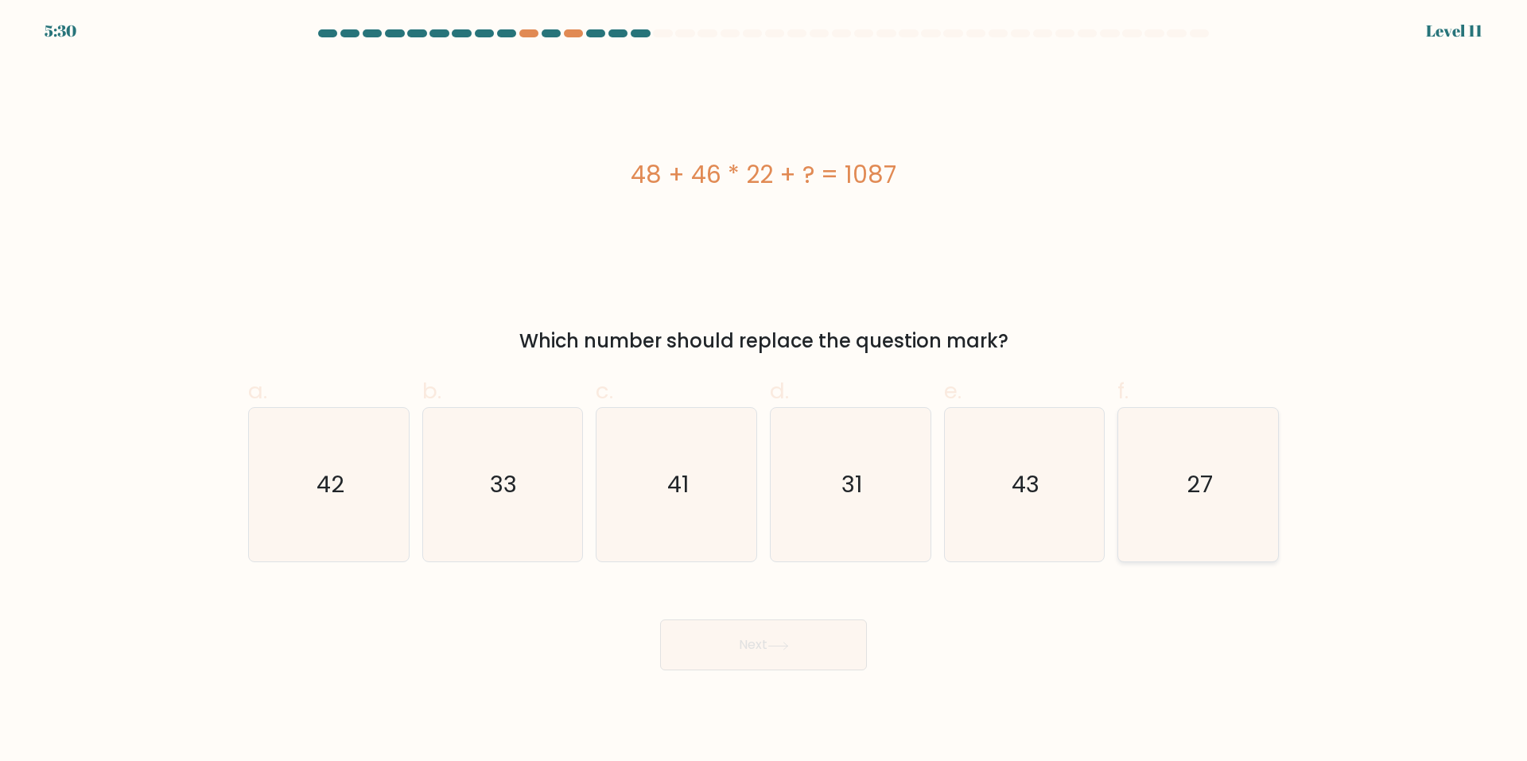
click at [1201, 465] on icon "27" at bounding box center [1198, 485] width 154 height 154
click at [764, 391] on input "f. 27" at bounding box center [764, 386] width 1 height 10
radio input "true"
click at [803, 666] on button "Next" at bounding box center [763, 645] width 207 height 51
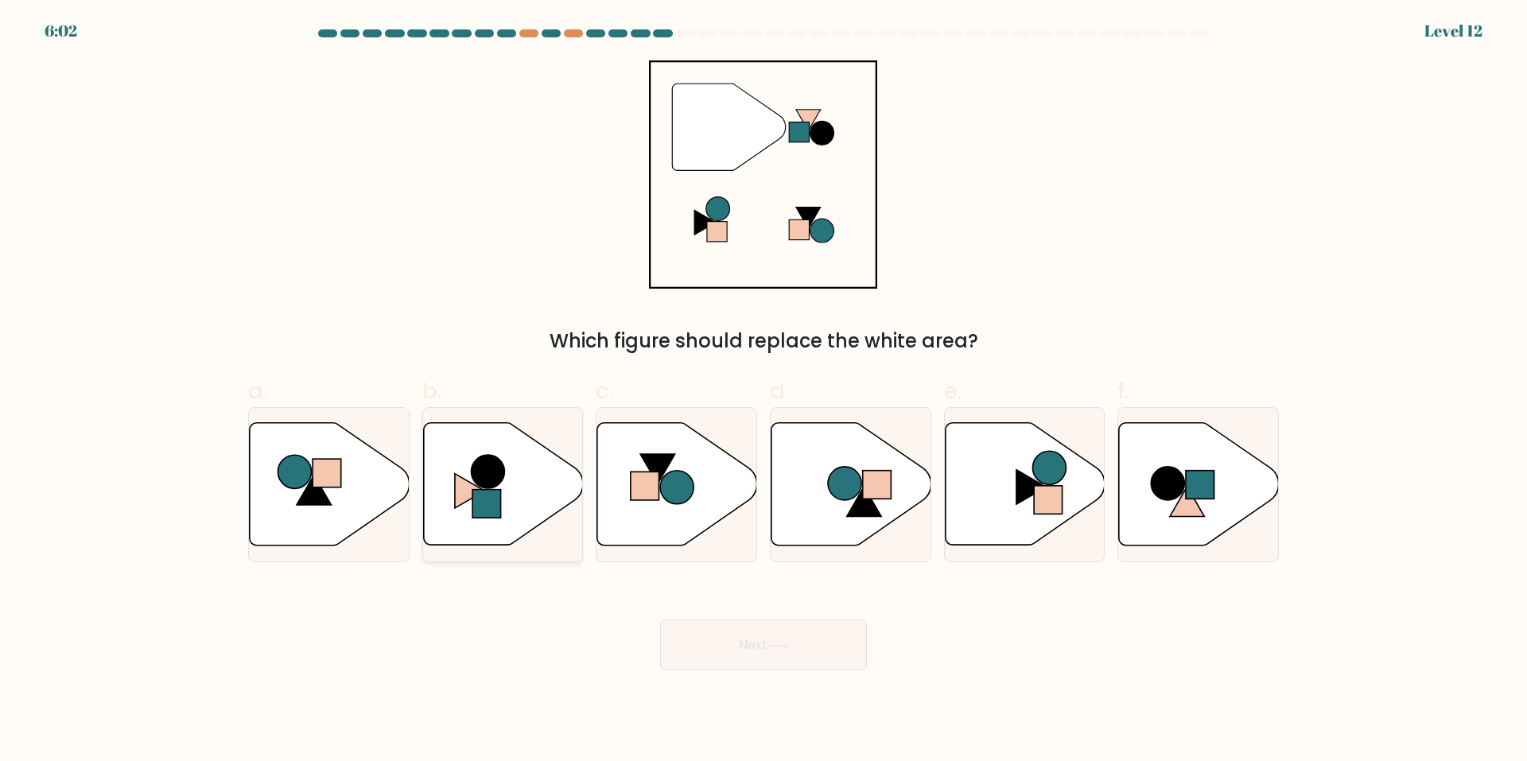
click at [495, 505] on rect at bounding box center [486, 504] width 29 height 29
click at [764, 391] on input "b." at bounding box center [764, 386] width 1 height 10
radio input "true"
click at [792, 639] on button "Next" at bounding box center [763, 645] width 207 height 51
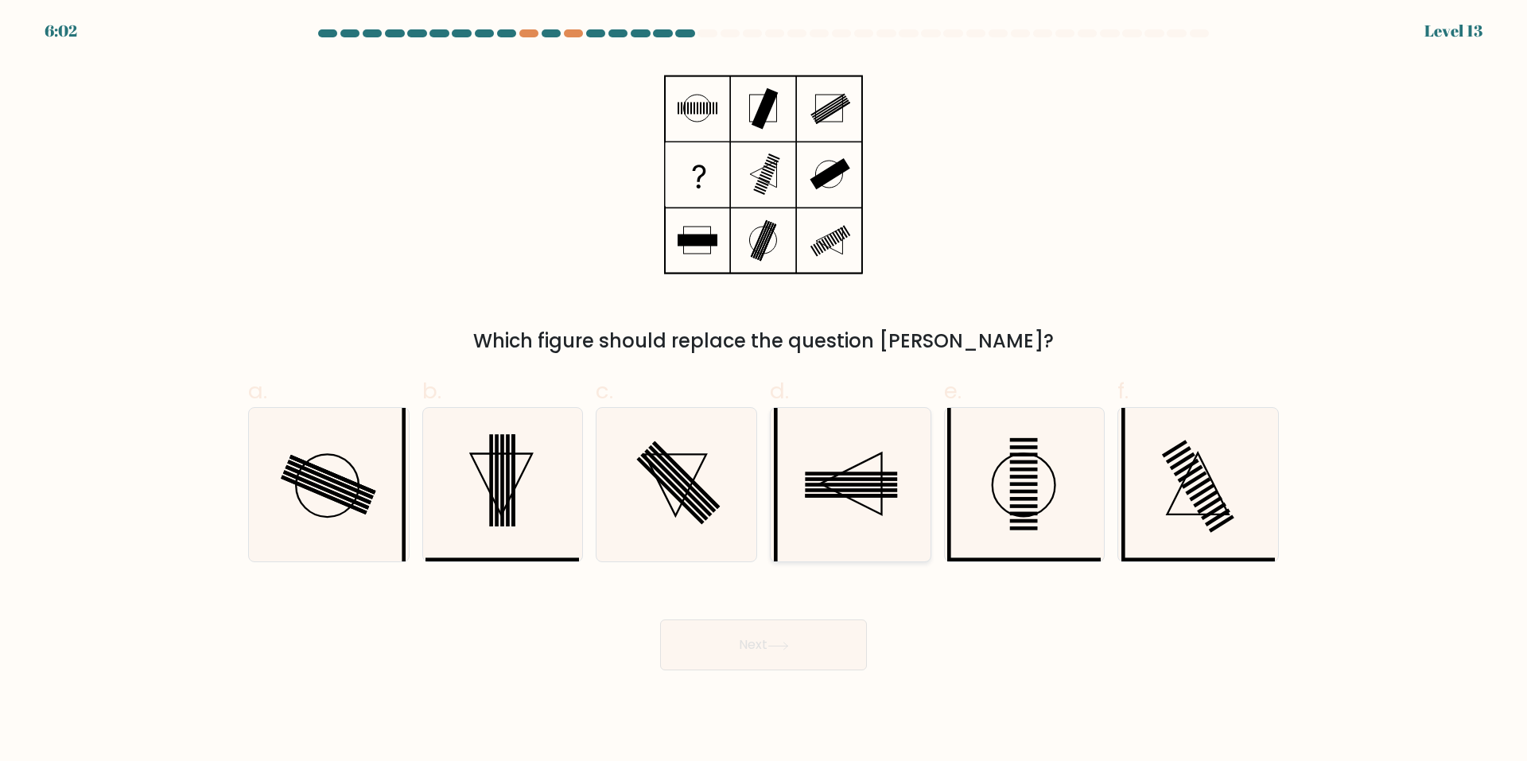
click at [846, 505] on icon at bounding box center [851, 485] width 154 height 154
click at [764, 391] on input "d." at bounding box center [764, 386] width 1 height 10
radio input "true"
click at [674, 639] on button "Next" at bounding box center [763, 645] width 207 height 51
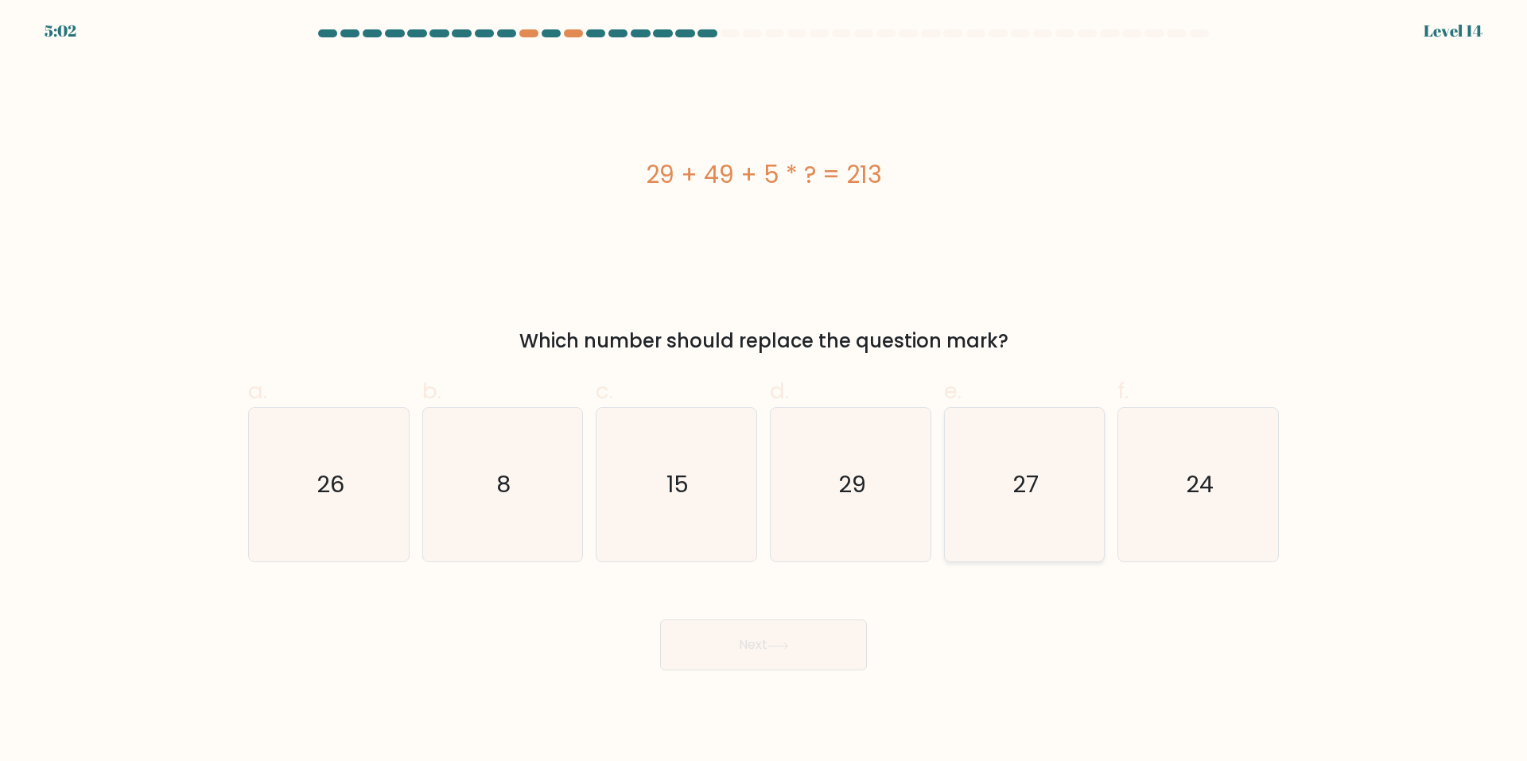
click at [963, 451] on icon "27" at bounding box center [1024, 485] width 154 height 154
click at [764, 391] on input "e. 27" at bounding box center [764, 386] width 1 height 10
radio input "true"
click at [764, 641] on button "Next" at bounding box center [763, 645] width 207 height 51
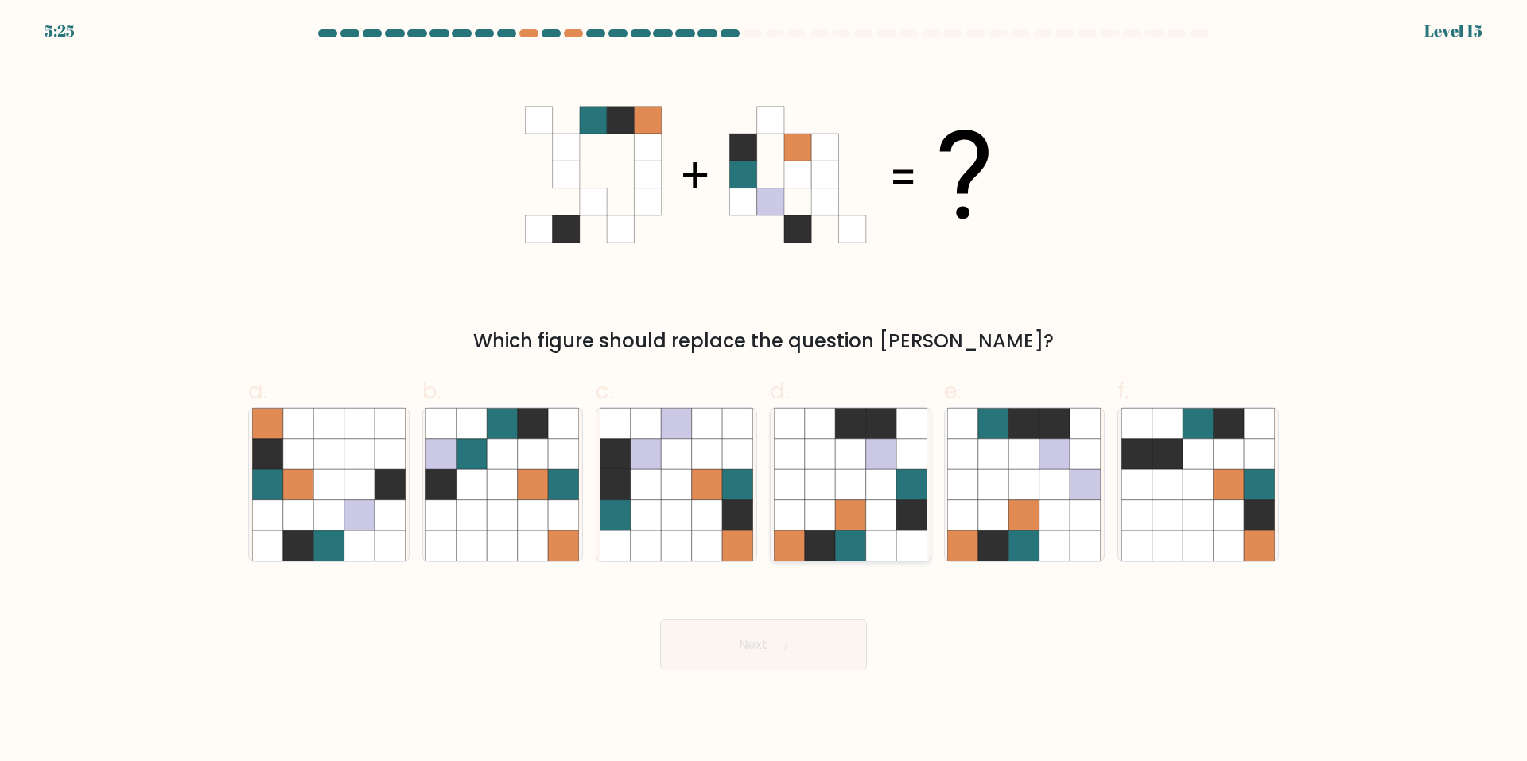
click at [914, 540] on icon at bounding box center [911, 546] width 30 height 30
click at [764, 391] on input "d." at bounding box center [764, 386] width 1 height 10
radio input "true"
click at [840, 651] on button "Next" at bounding box center [763, 645] width 207 height 51
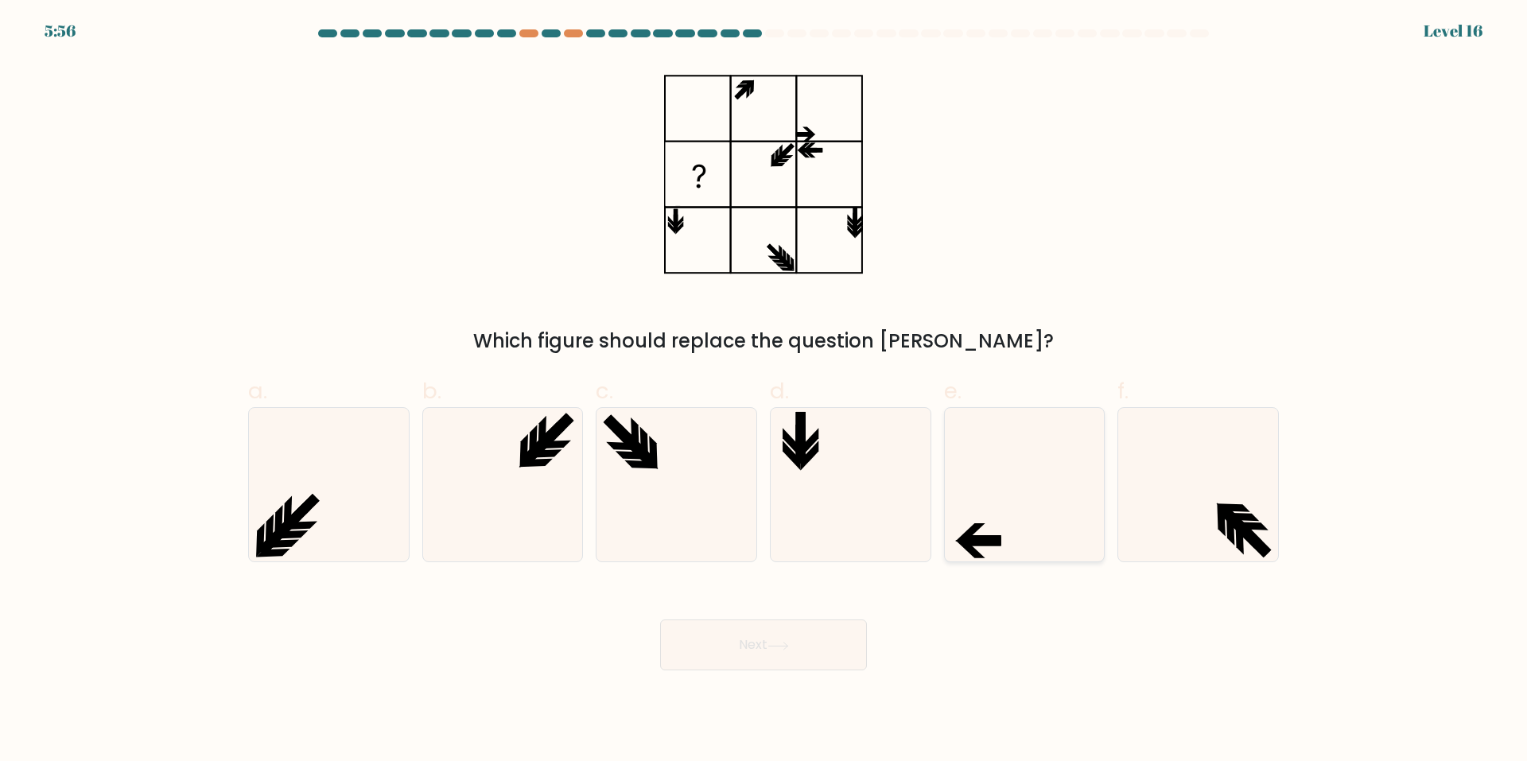
click at [989, 519] on icon at bounding box center [1024, 485] width 154 height 154
click at [764, 391] on input "e." at bounding box center [764, 386] width 1 height 10
radio input "true"
click at [831, 654] on button "Next" at bounding box center [763, 645] width 207 height 51
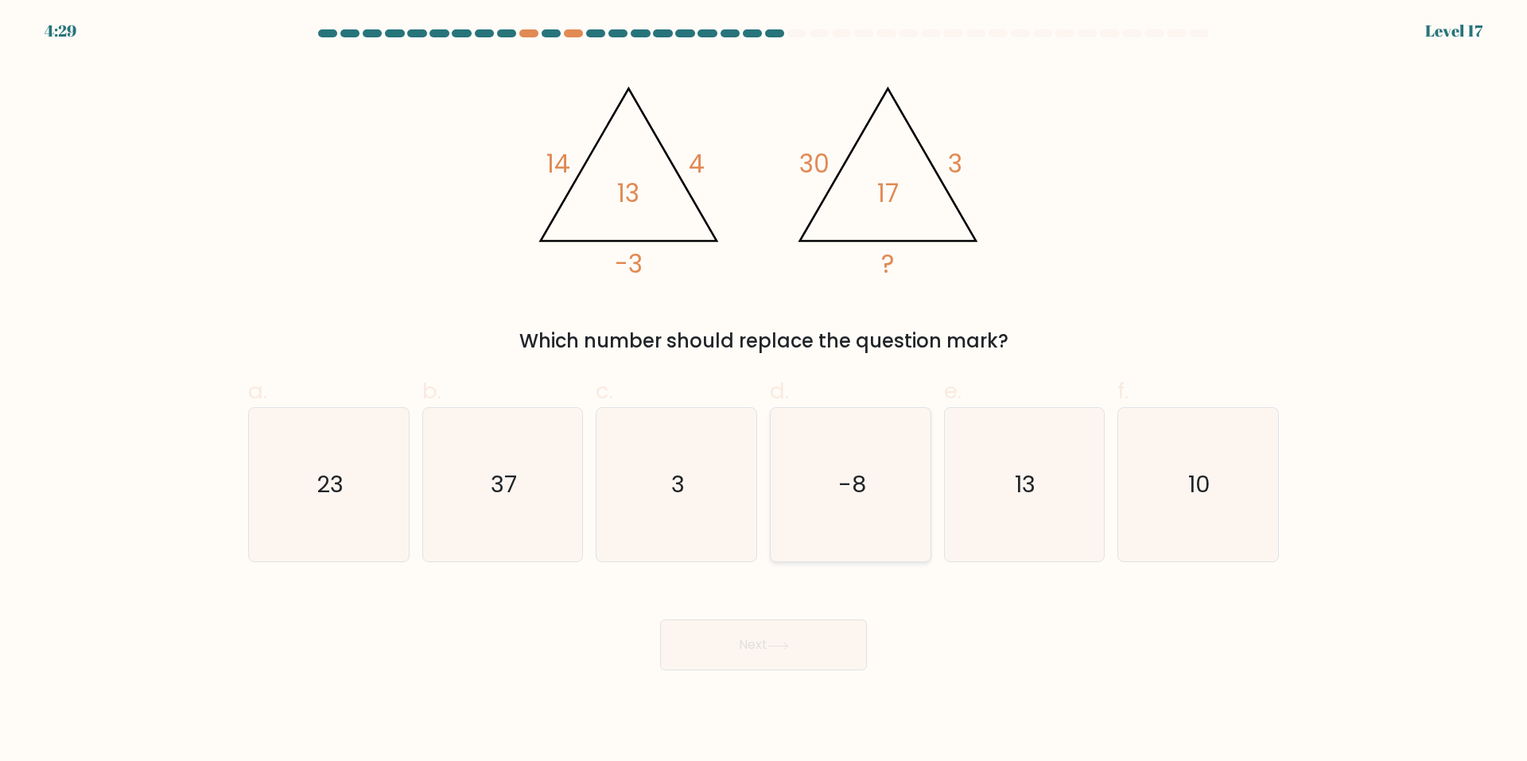
click at [825, 448] on icon "-8" at bounding box center [851, 485] width 154 height 154
click at [764, 391] on input "d. -8" at bounding box center [764, 386] width 1 height 10
radio input "true"
click at [760, 634] on button "Next" at bounding box center [763, 645] width 207 height 51
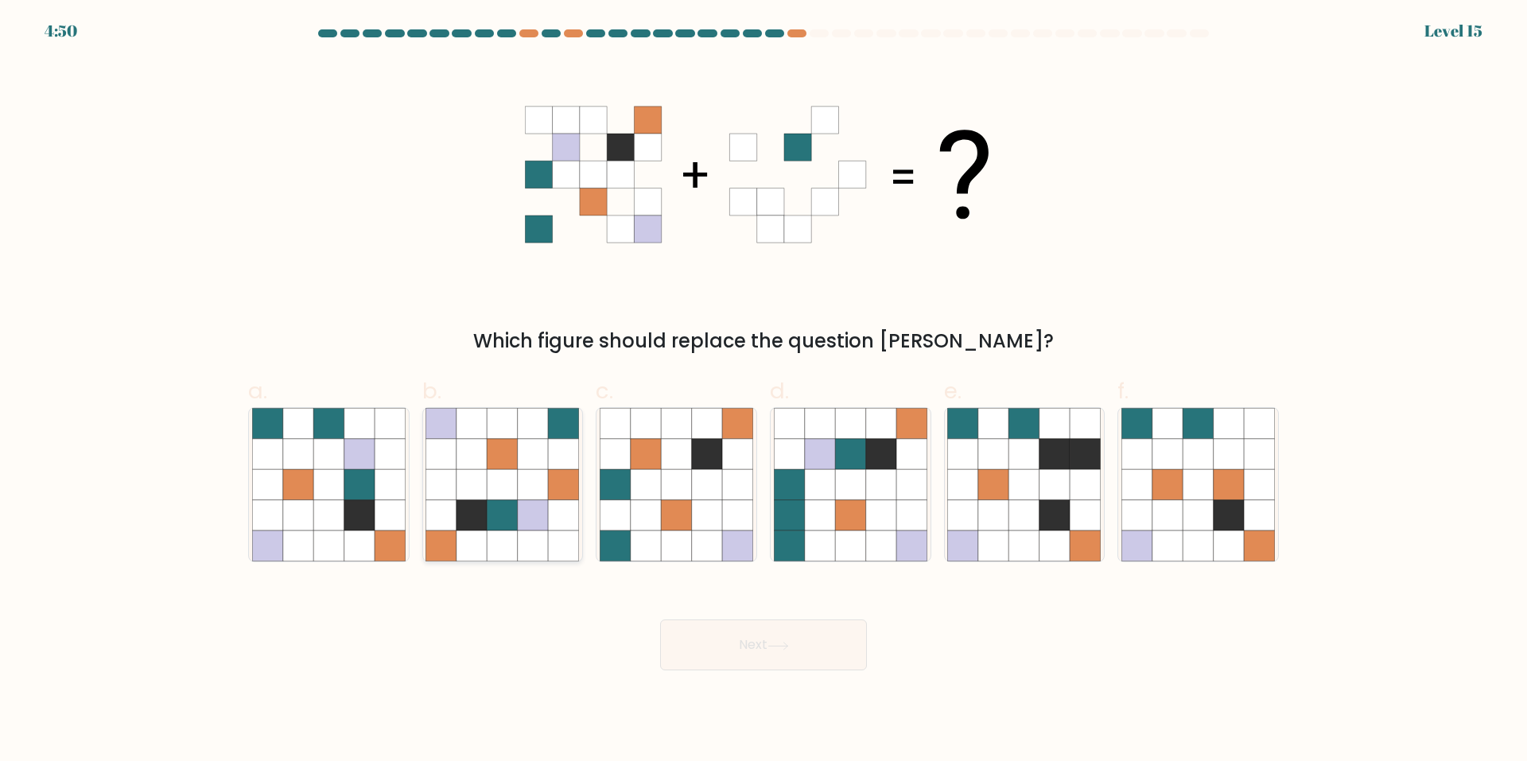
click at [482, 529] on icon at bounding box center [472, 515] width 30 height 30
click at [764, 391] on input "b." at bounding box center [764, 386] width 1 height 10
radio input "true"
click at [370, 527] on icon at bounding box center [359, 515] width 30 height 30
click at [764, 391] on input "a." at bounding box center [764, 386] width 1 height 10
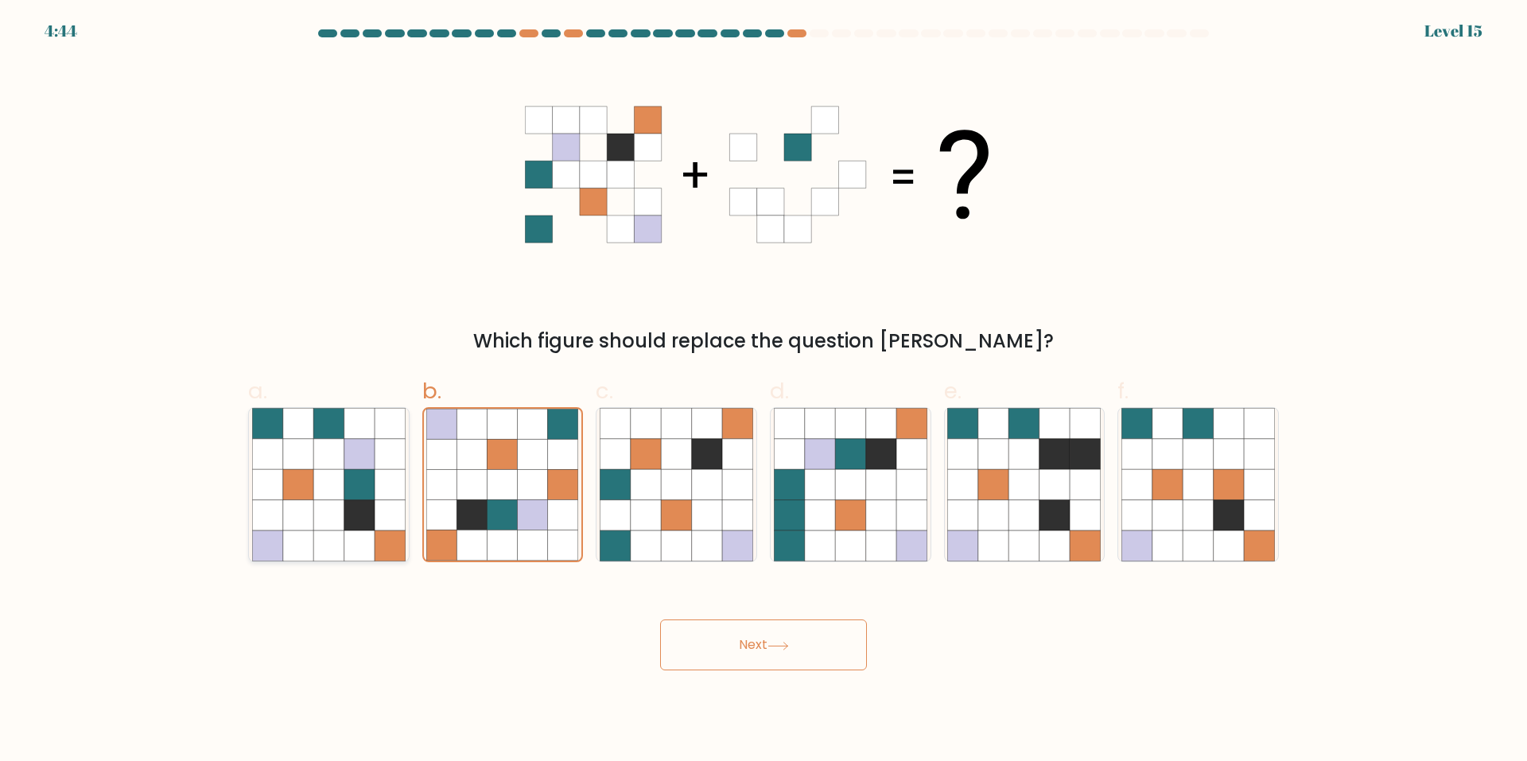
radio input "true"
click at [737, 656] on button "Next" at bounding box center [763, 645] width 207 height 51
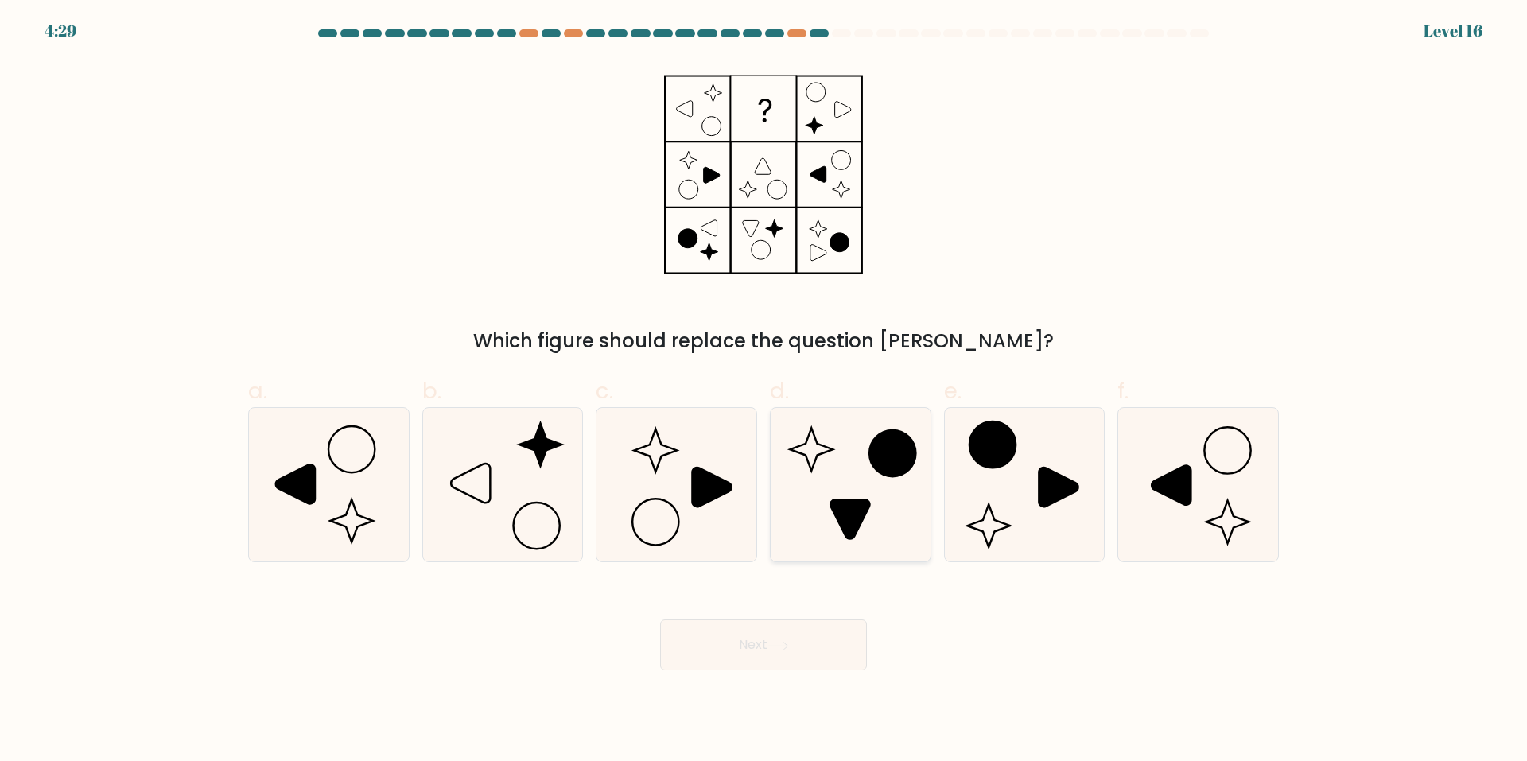
click at [812, 494] on icon at bounding box center [851, 485] width 154 height 154
click at [764, 391] on input "d." at bounding box center [764, 386] width 1 height 10
radio input "true"
click at [763, 641] on button "Next" at bounding box center [763, 645] width 207 height 51
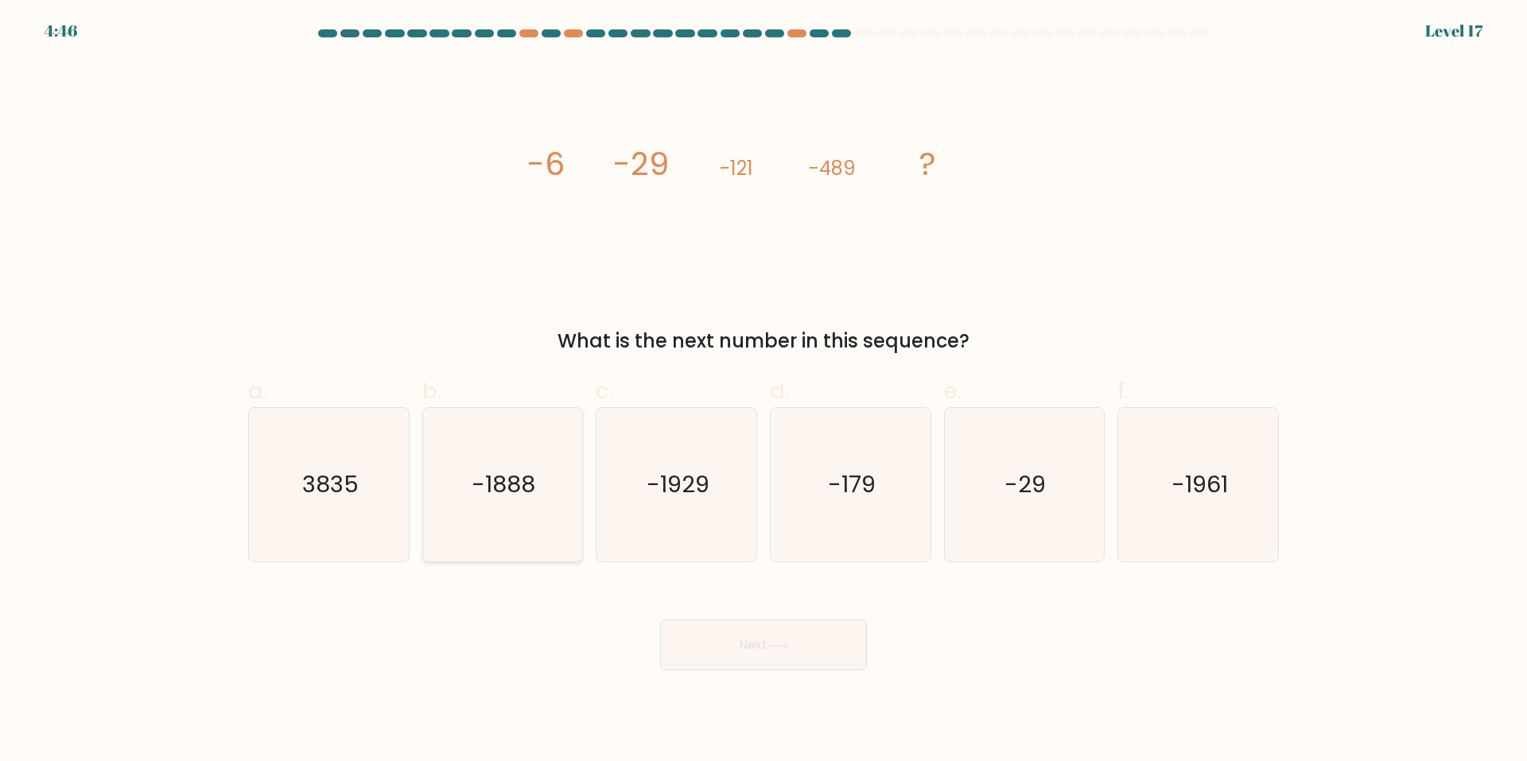
click at [490, 431] on icon "-1888" at bounding box center [503, 485] width 154 height 154
click at [764, 391] on input "b. -1888" at bounding box center [764, 386] width 1 height 10
radio input "true"
click at [732, 643] on button "Next" at bounding box center [763, 645] width 207 height 51
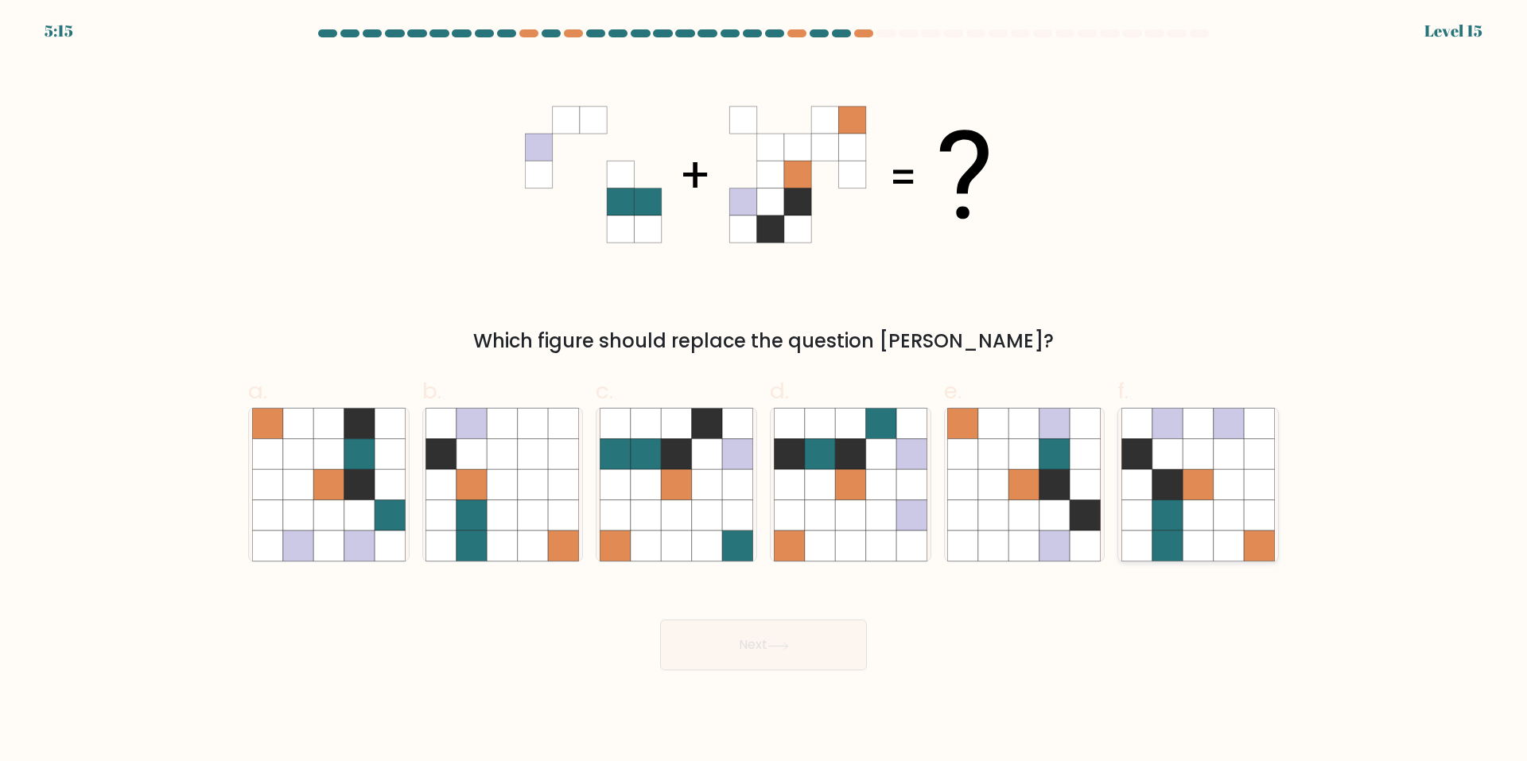
click at [1157, 486] on icon at bounding box center [1168, 485] width 30 height 30
click at [764, 391] on input "f." at bounding box center [764, 386] width 1 height 10
radio input "true"
click at [808, 652] on button "Next" at bounding box center [763, 645] width 207 height 51
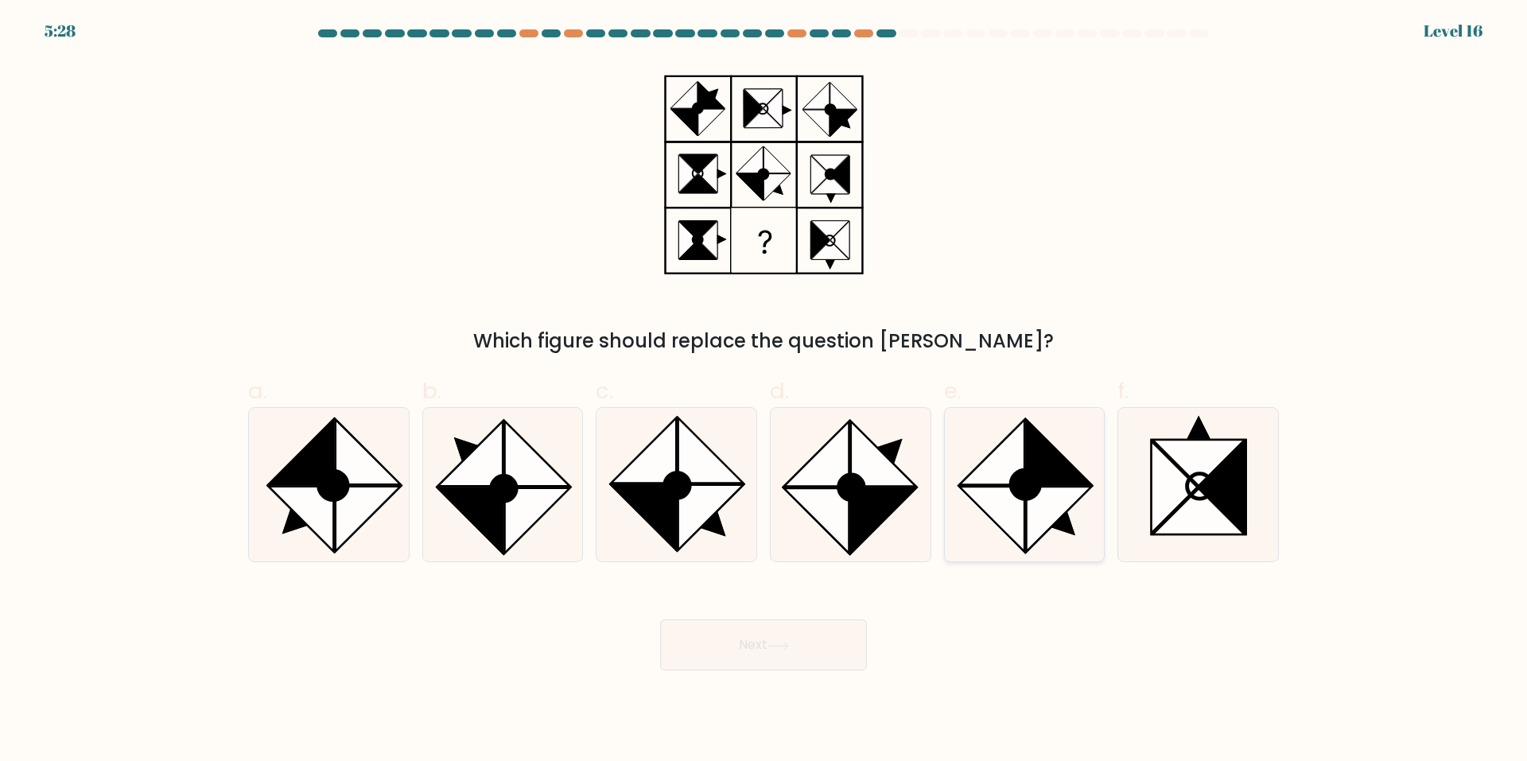
click at [1029, 433] on icon at bounding box center [1059, 452] width 65 height 65
click at [764, 391] on input "e." at bounding box center [764, 386] width 1 height 10
radio input "true"
click at [795, 628] on button "Next" at bounding box center [763, 645] width 207 height 51
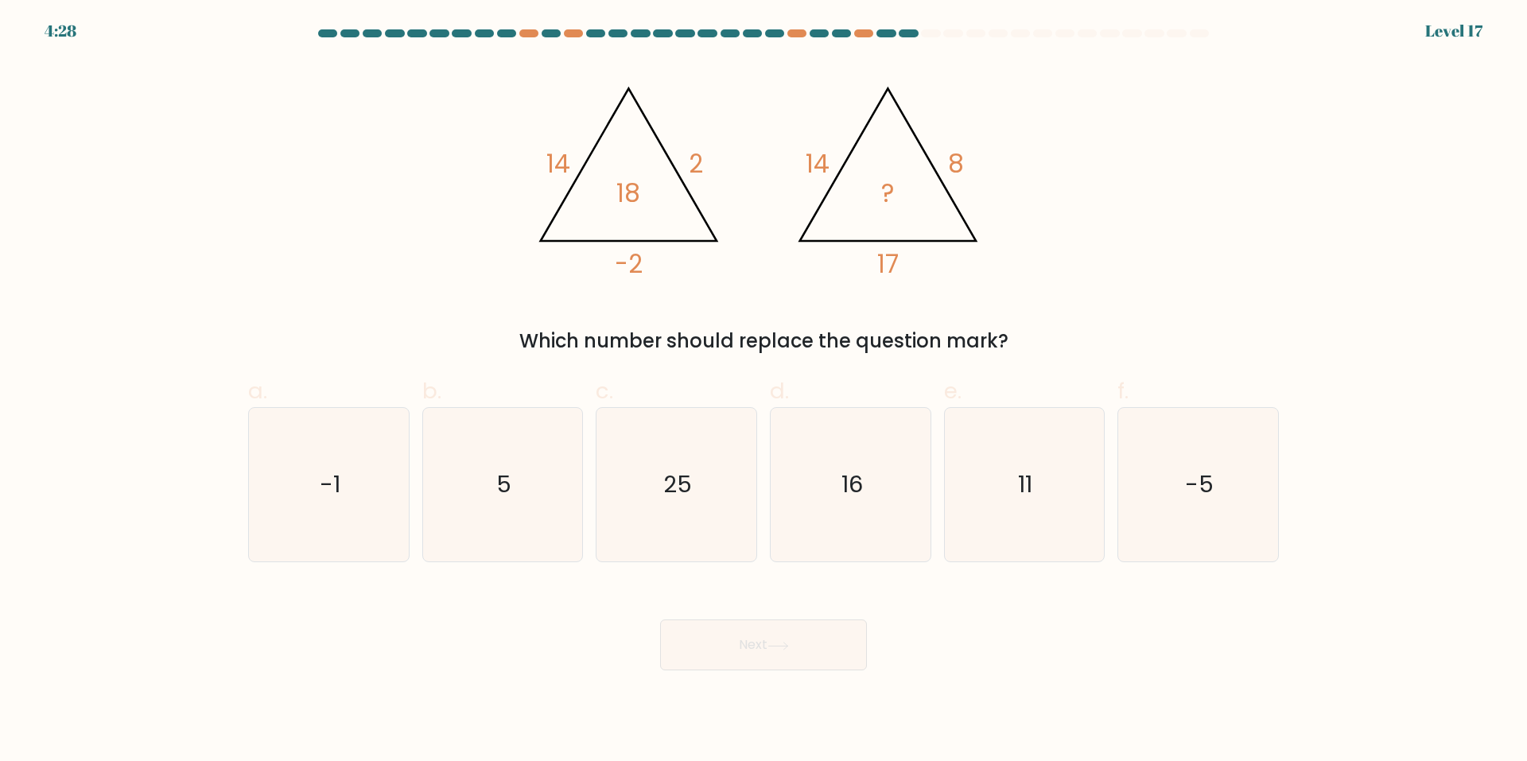
click at [652, 388] on label "c. 25" at bounding box center [676, 469] width 161 height 188
click at [764, 388] on input "c. 25" at bounding box center [764, 386] width 1 height 10
radio input "true"
click at [684, 635] on button "Next" at bounding box center [763, 645] width 207 height 51
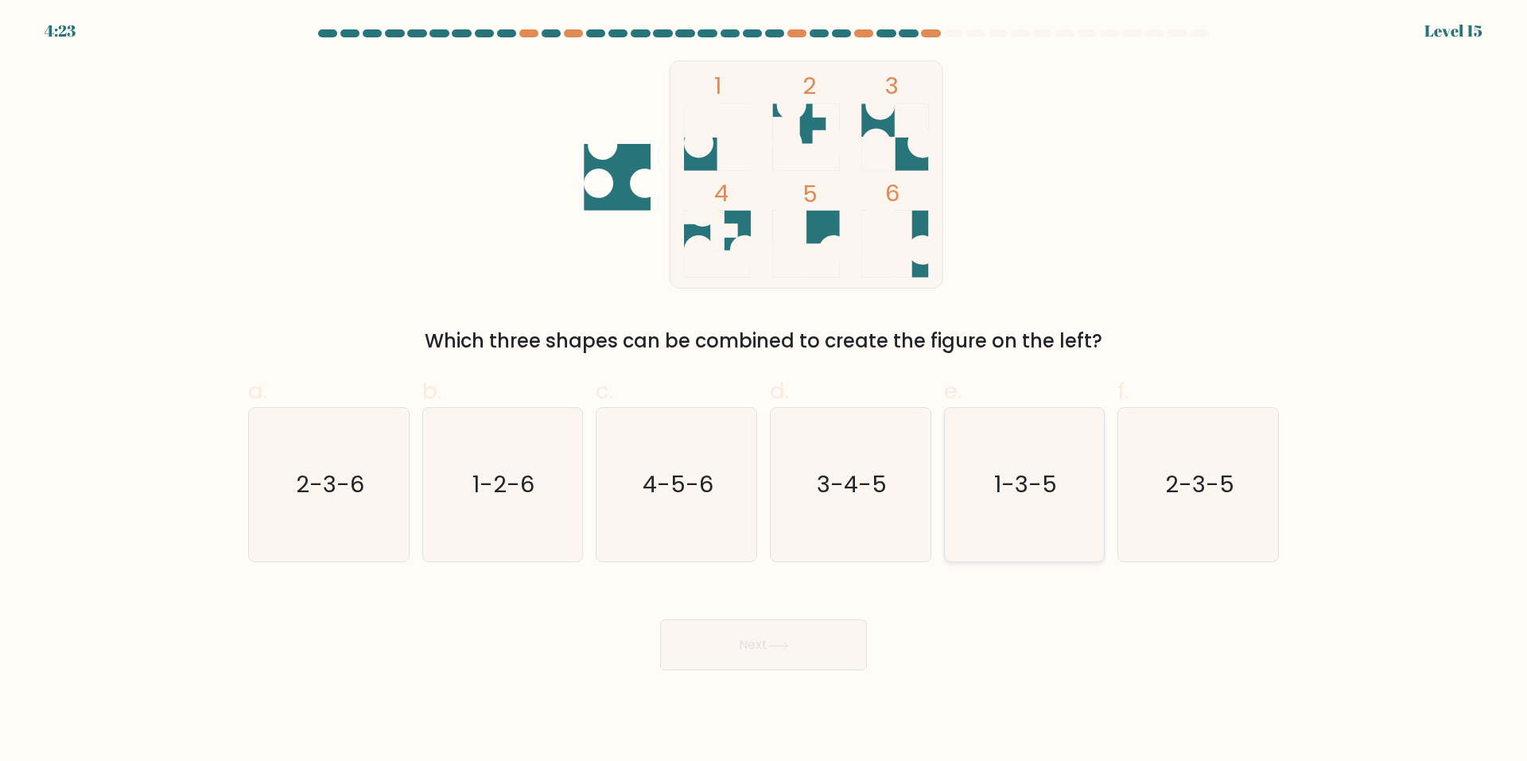
click at [966, 477] on icon "1-3-5" at bounding box center [1024, 485] width 154 height 154
click at [764, 391] on input "e. 1-3-5" at bounding box center [764, 386] width 1 height 10
radio input "true"
click at [745, 639] on button "Next" at bounding box center [763, 645] width 207 height 51
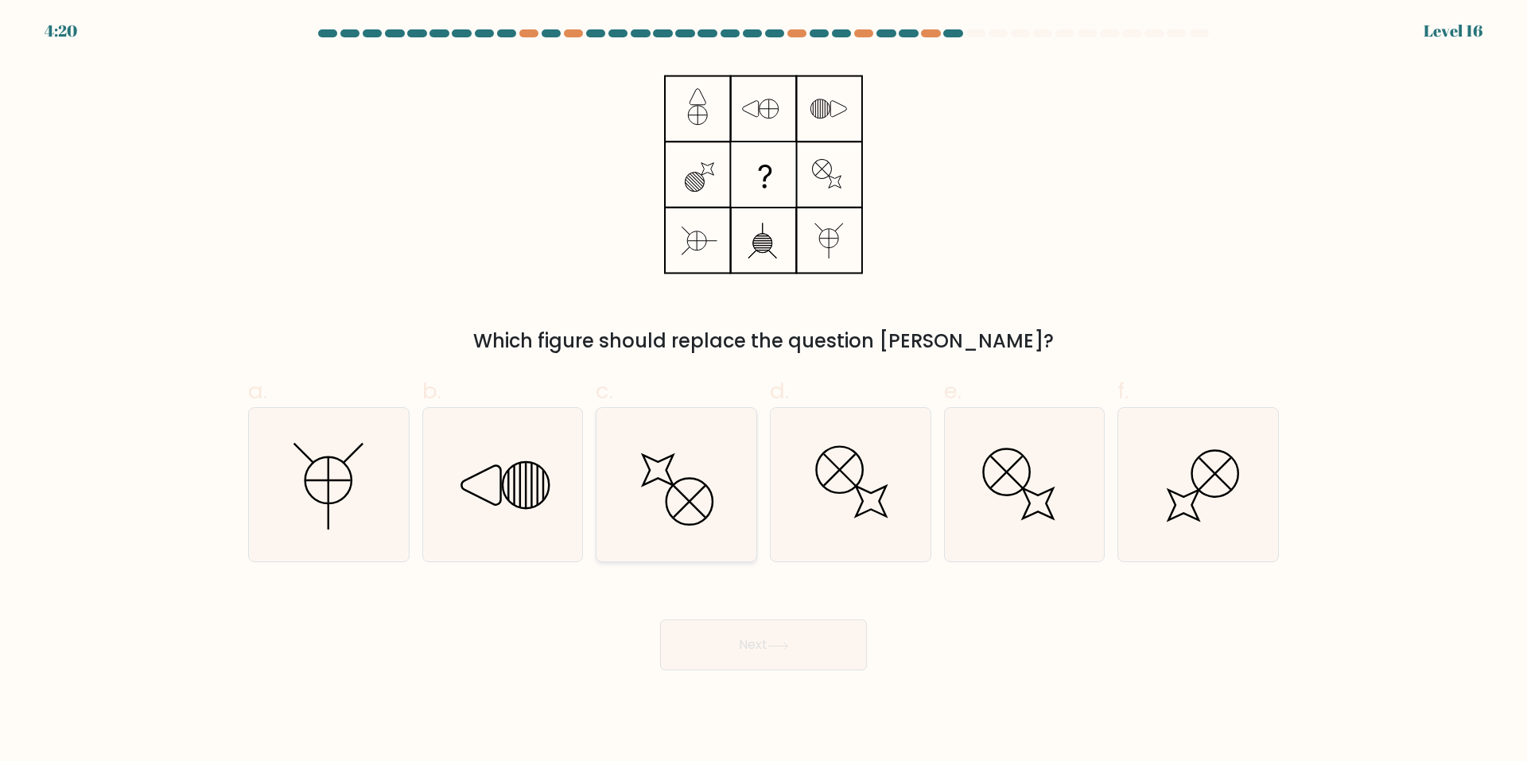
click at [696, 480] on circle at bounding box center [689, 501] width 65 height 65
click at [764, 391] on input "c." at bounding box center [764, 386] width 1 height 10
radio input "true"
click at [706, 628] on button "Next" at bounding box center [763, 645] width 207 height 51
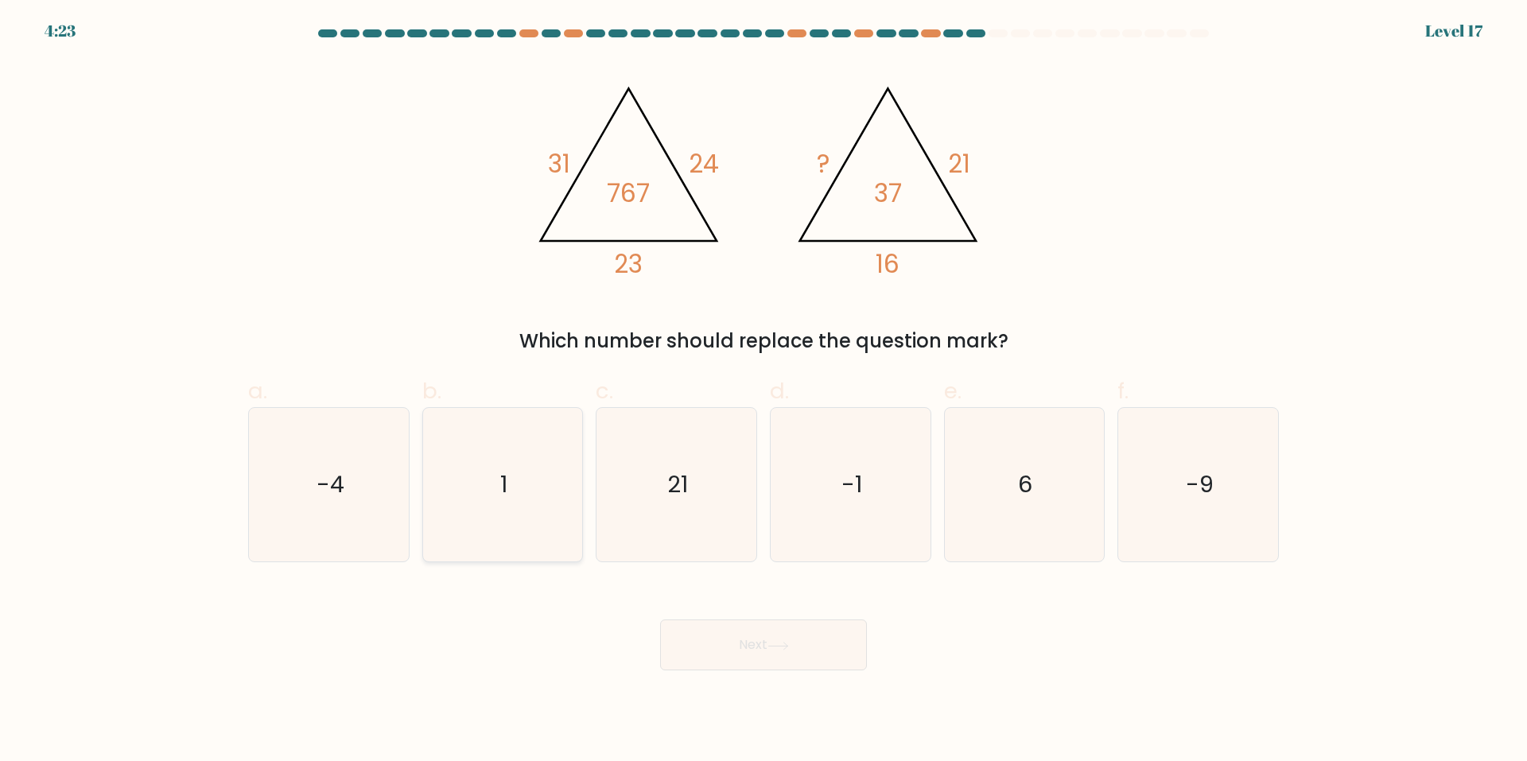
click at [532, 480] on icon "1" at bounding box center [503, 485] width 154 height 154
click at [764, 391] on input "b. 1" at bounding box center [764, 386] width 1 height 10
radio input "true"
click at [687, 626] on button "Next" at bounding box center [763, 645] width 207 height 51
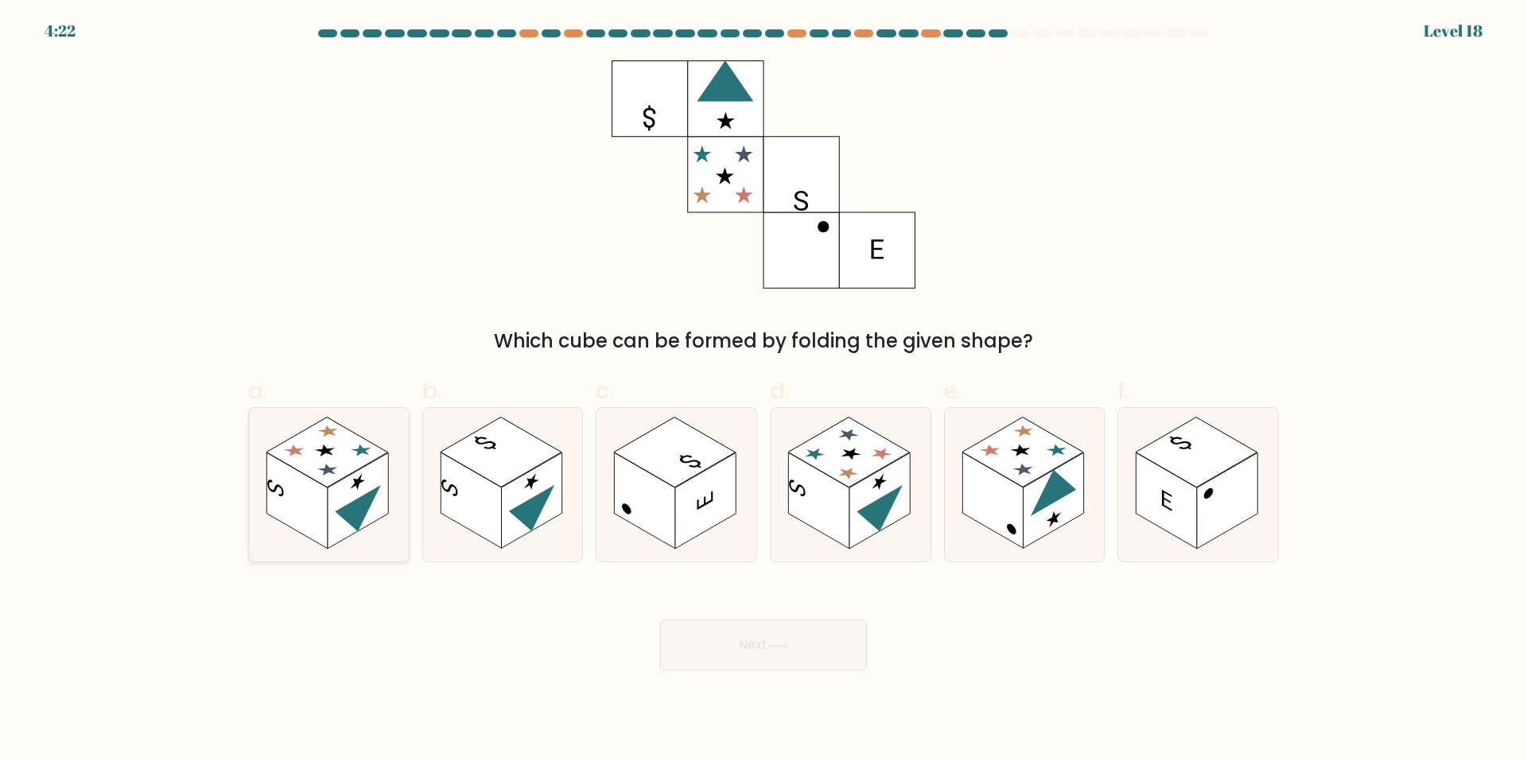
click at [317, 513] on rect at bounding box center [296, 501] width 60 height 96
click at [764, 391] on input "a." at bounding box center [764, 386] width 1 height 10
radio input "true"
click at [734, 654] on button "Next" at bounding box center [763, 645] width 207 height 51
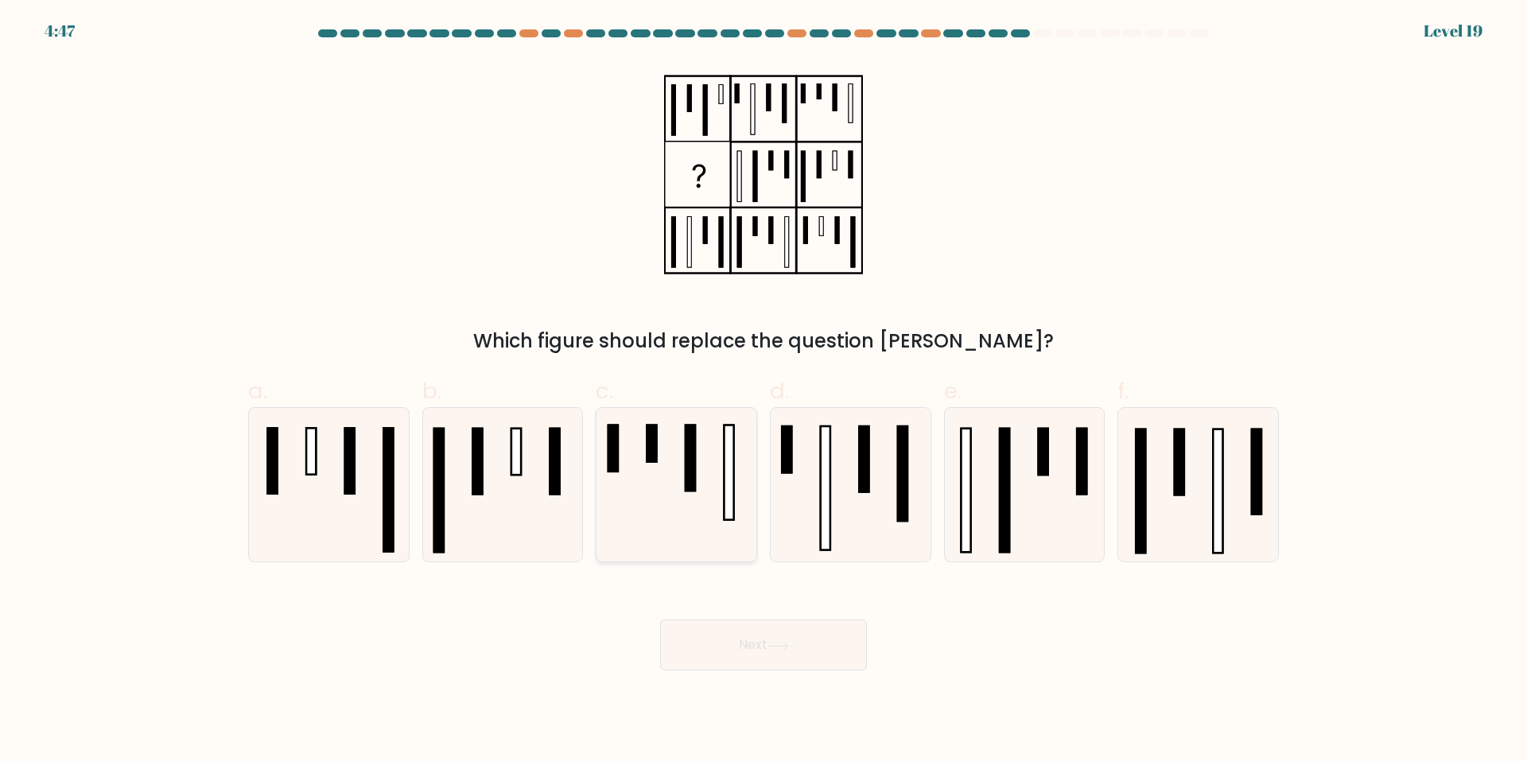
click at [674, 454] on icon at bounding box center [677, 485] width 154 height 154
click at [764, 391] on input "c." at bounding box center [764, 386] width 1 height 10
radio input "true"
click at [668, 639] on button "Next" at bounding box center [763, 645] width 207 height 51
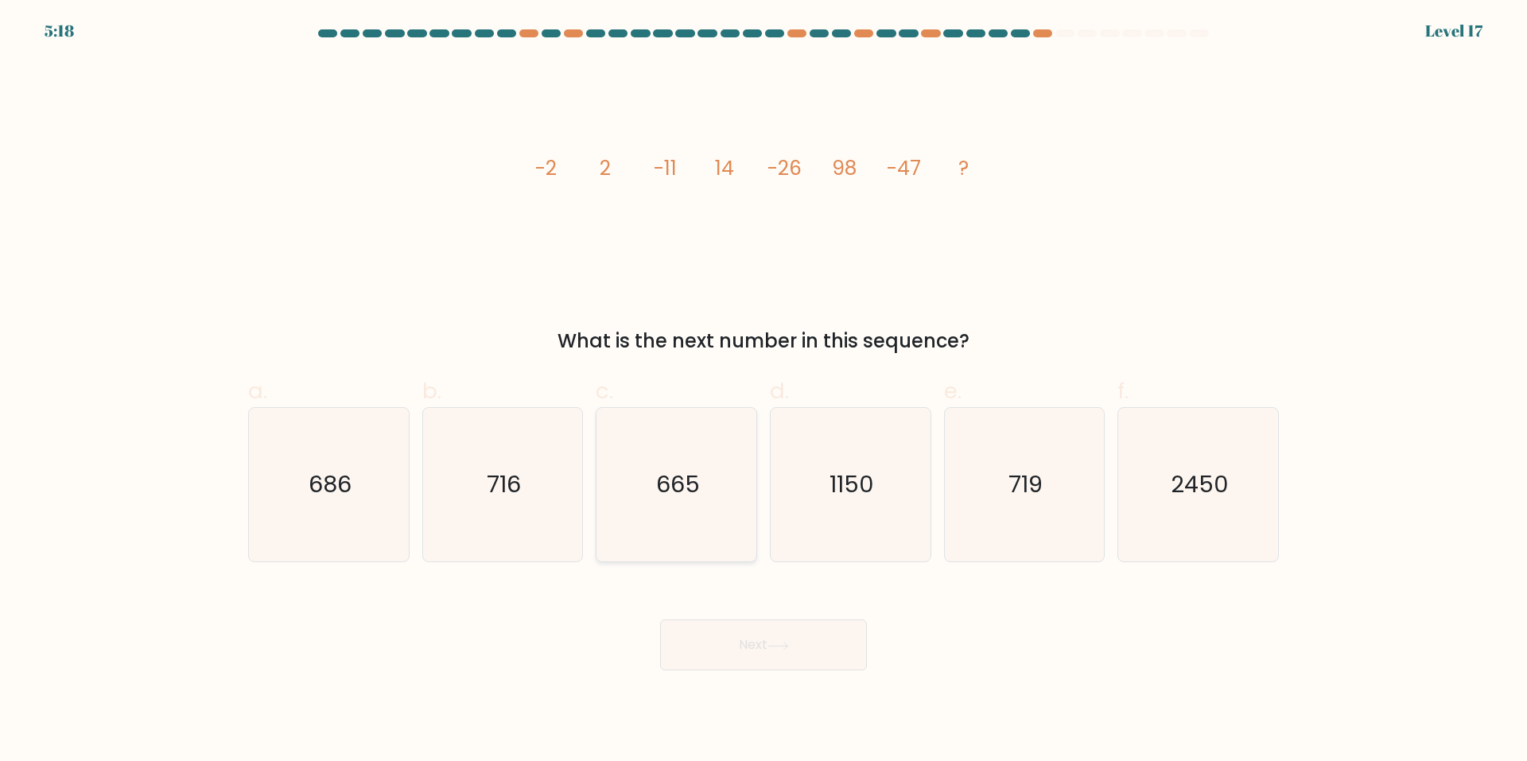
click at [632, 508] on icon "665" at bounding box center [677, 485] width 154 height 154
click at [764, 391] on input "c. 665" at bounding box center [764, 386] width 1 height 10
radio input "true"
click at [686, 620] on button "Next" at bounding box center [763, 645] width 207 height 51
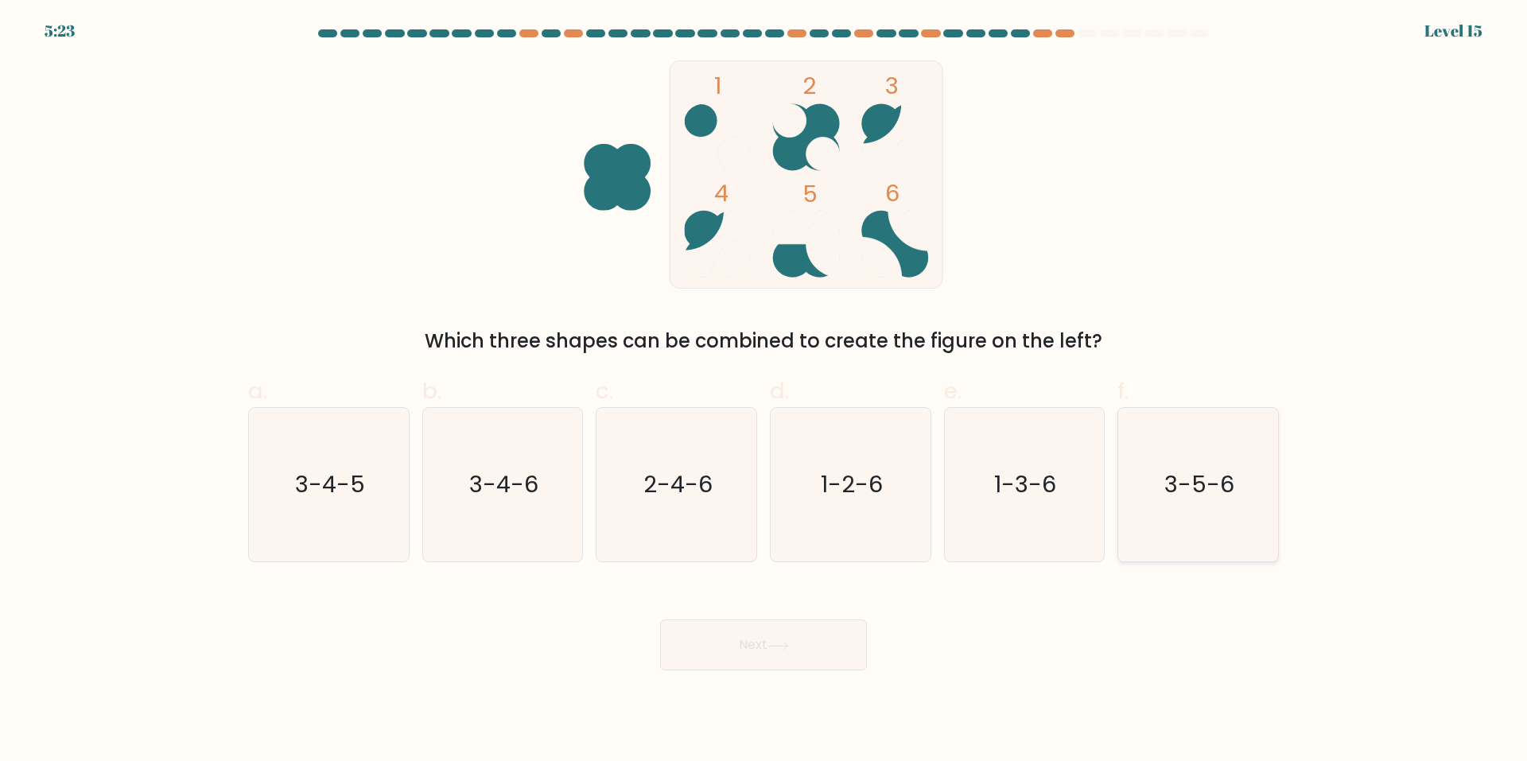
drag, startPoint x: 1162, startPoint y: 453, endPoint x: 1129, endPoint y: 465, distance: 35.0
click at [1162, 452] on icon "3-5-6" at bounding box center [1198, 485] width 154 height 154
click at [764, 391] on input "f. 3-5-6" at bounding box center [764, 386] width 1 height 10
radio input "true"
click at [773, 658] on button "Next" at bounding box center [763, 645] width 207 height 51
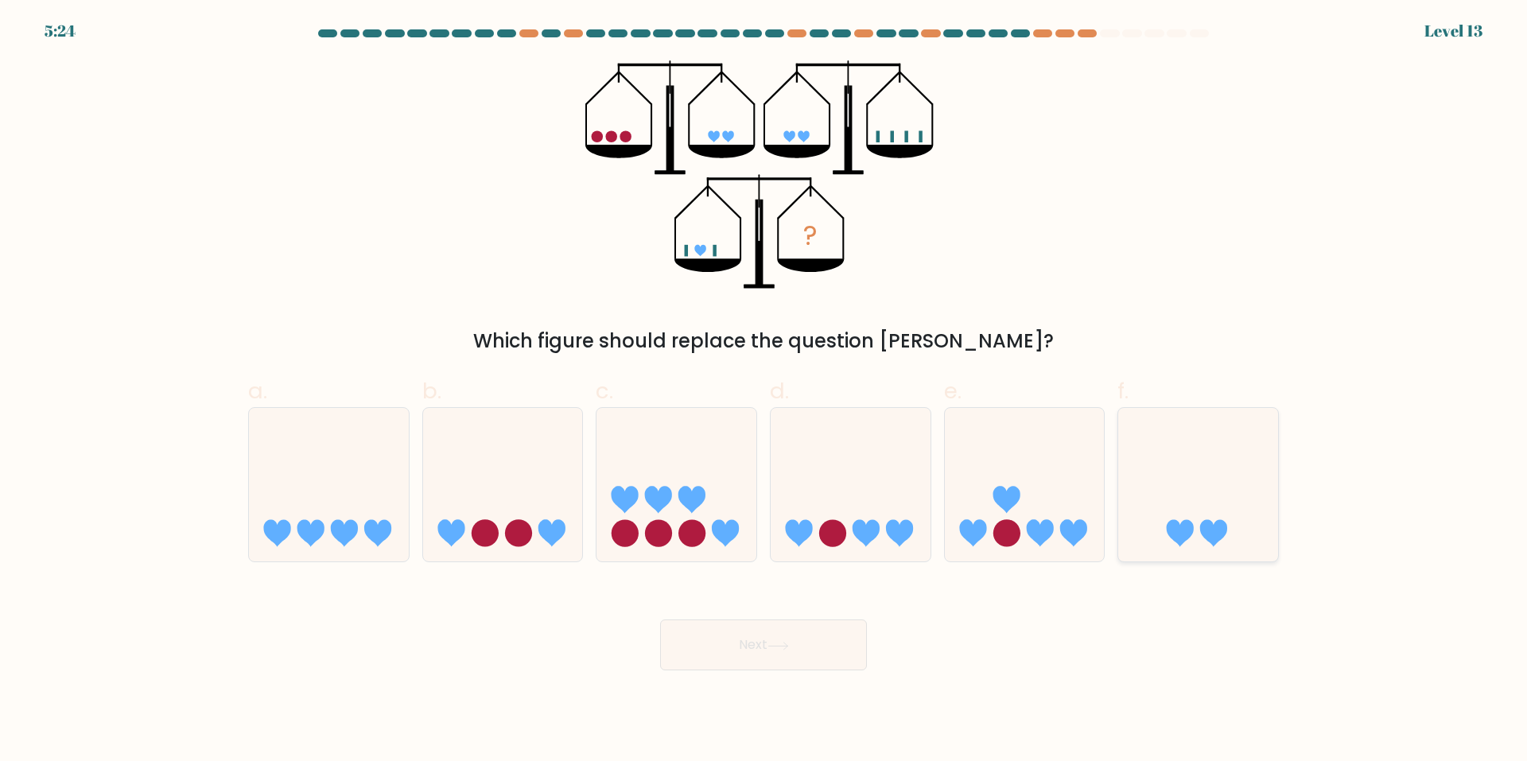
click at [1135, 460] on icon at bounding box center [1198, 485] width 160 height 132
click at [764, 391] on input "f." at bounding box center [764, 386] width 1 height 10
radio input "true"
click at [760, 640] on button "Next" at bounding box center [763, 645] width 207 height 51
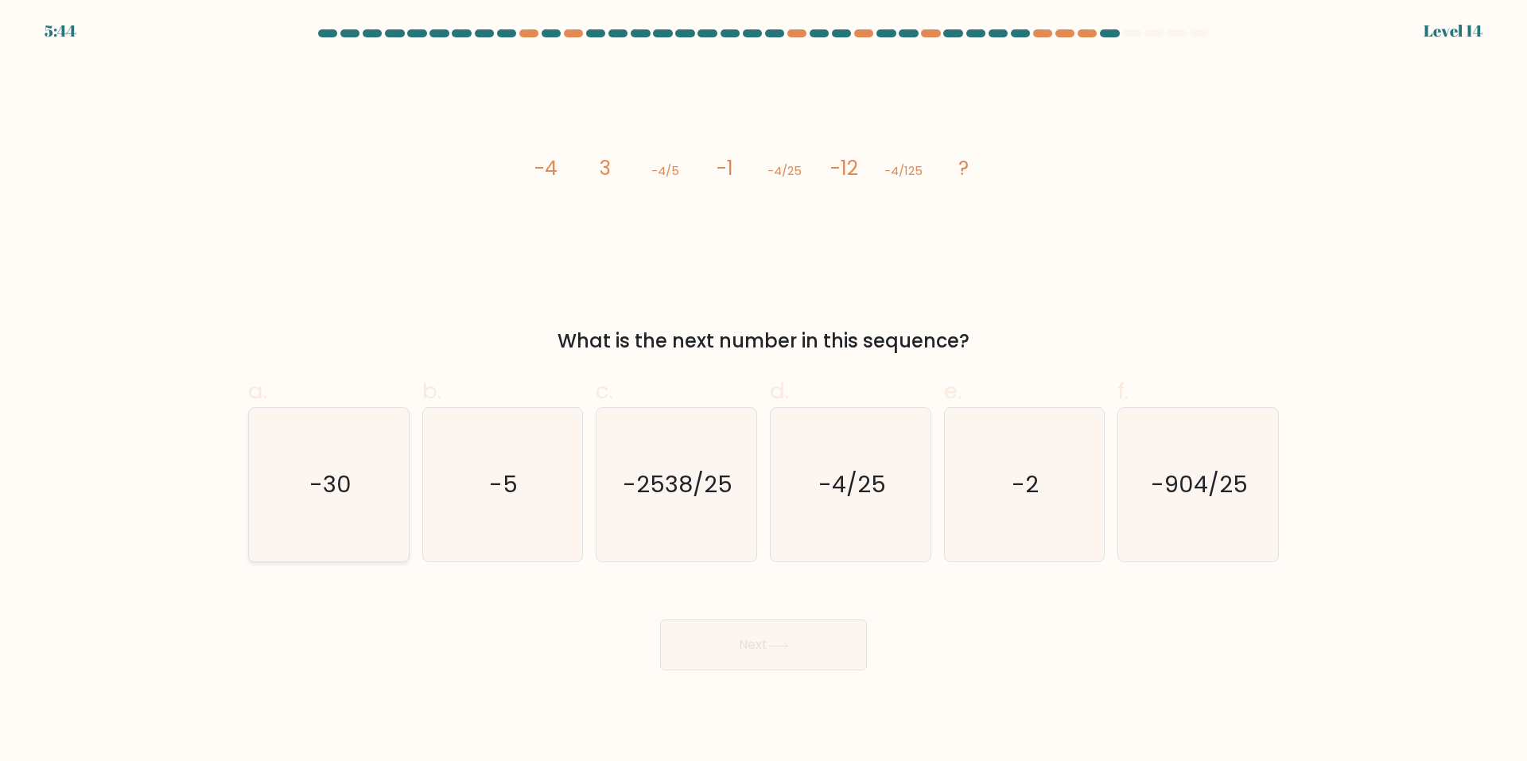
click at [259, 519] on icon "-30" at bounding box center [329, 485] width 154 height 154
click at [764, 391] on input "a. -30" at bounding box center [764, 386] width 1 height 10
radio input "true"
click at [760, 621] on button "Next" at bounding box center [763, 645] width 207 height 51
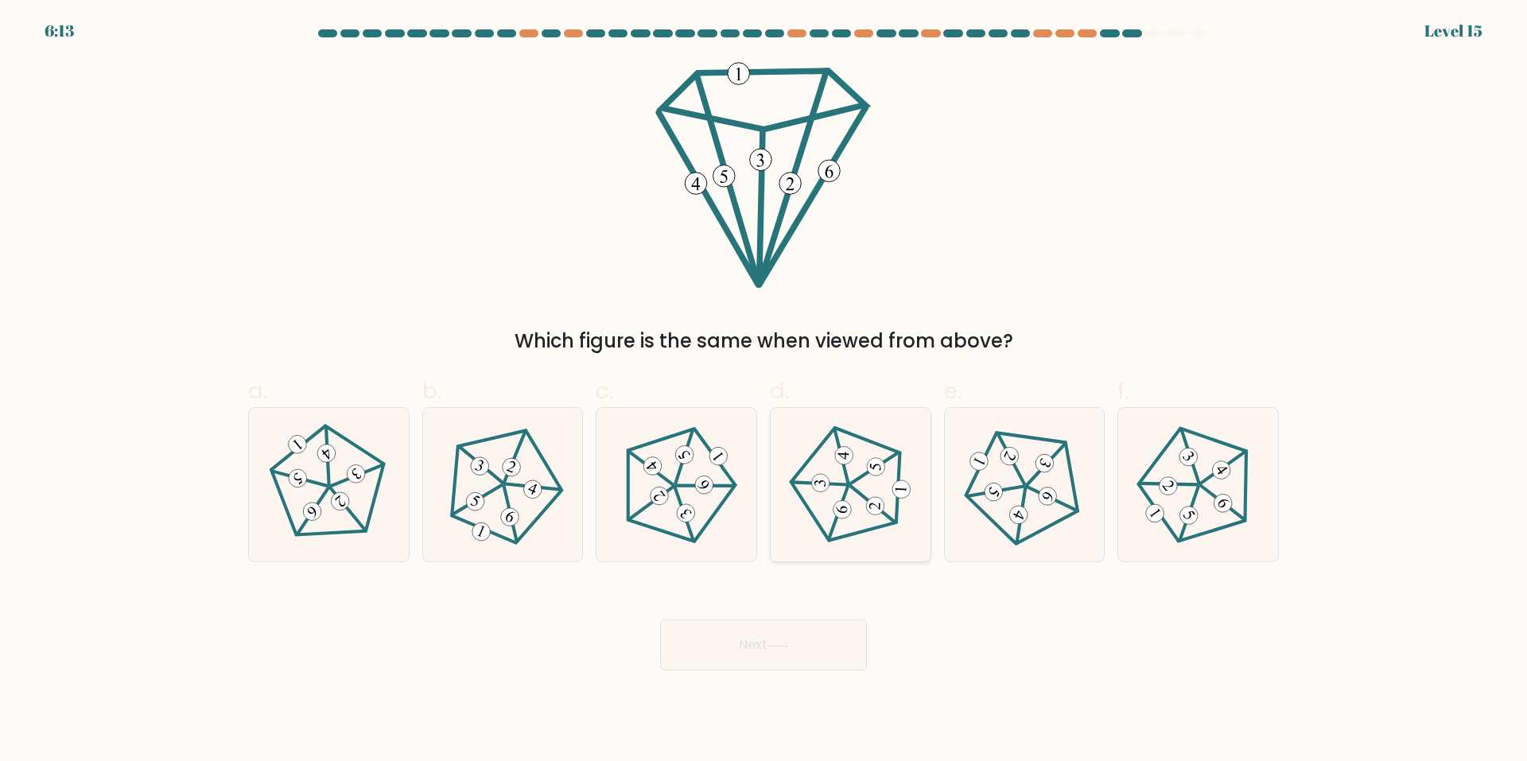
click at [834, 492] on icon at bounding box center [850, 485] width 122 height 122
click at [764, 391] on input "d." at bounding box center [764, 386] width 1 height 10
radio input "true"
click at [779, 647] on icon at bounding box center [778, 646] width 21 height 9
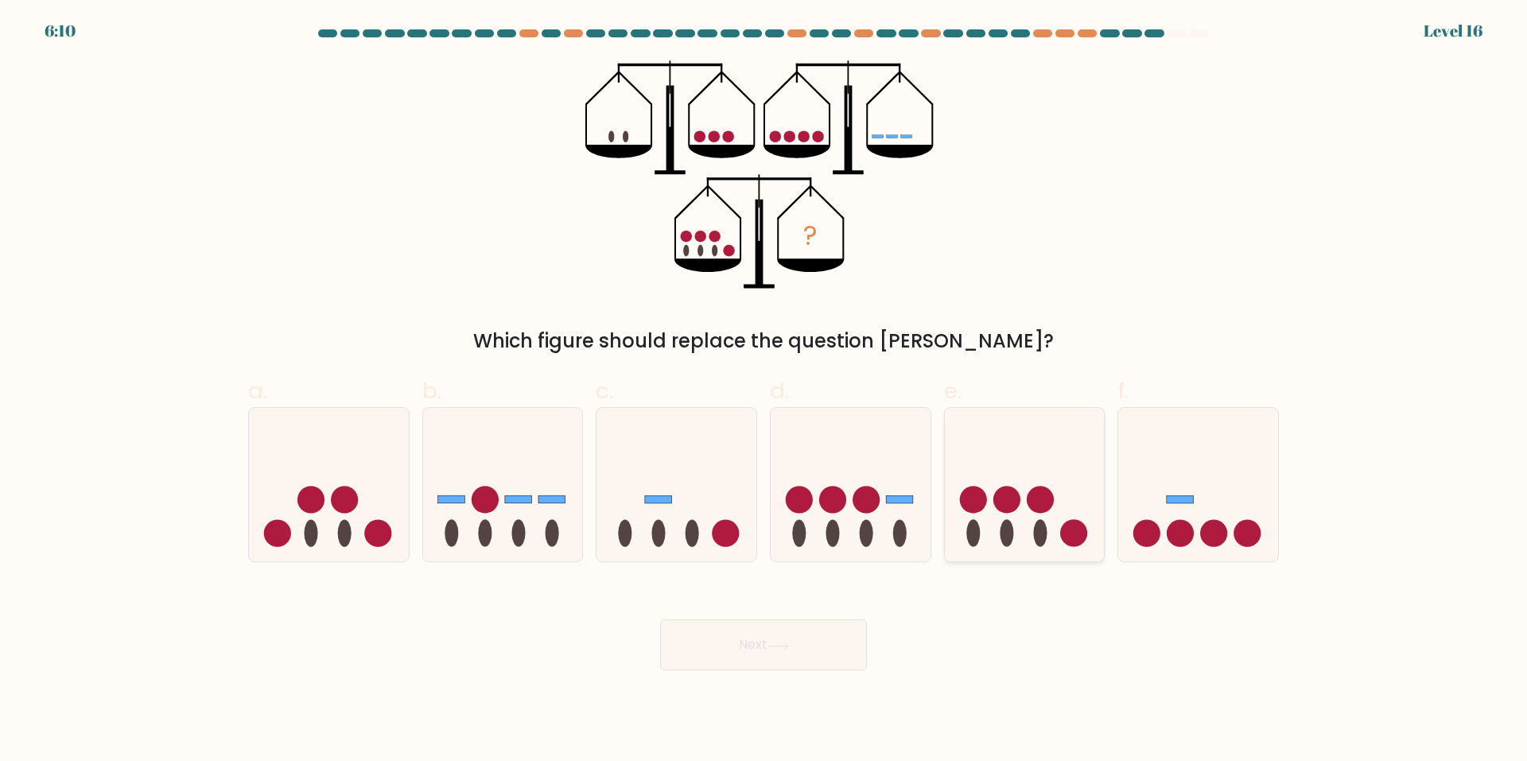
click at [1027, 534] on icon at bounding box center [1025, 485] width 160 height 132
click at [764, 391] on input "e." at bounding box center [764, 386] width 1 height 10
radio input "true"
click at [802, 637] on button "Next" at bounding box center [763, 645] width 207 height 51
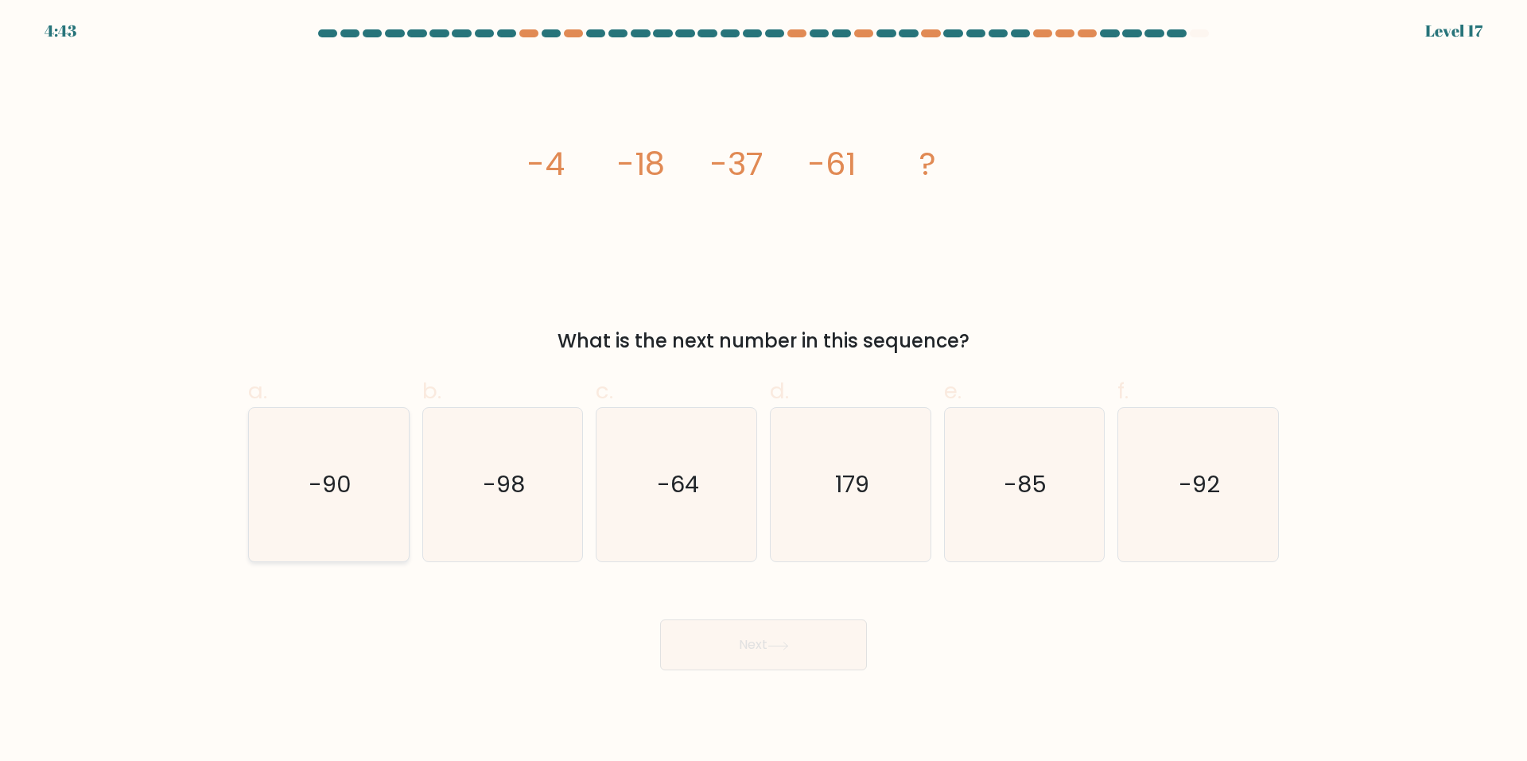
click at [309, 472] on icon "-90" at bounding box center [329, 485] width 154 height 154
click at [764, 391] on input "a. -90" at bounding box center [764, 386] width 1 height 10
radio input "true"
click at [715, 615] on div "Next" at bounding box center [764, 625] width 1050 height 89
click at [710, 635] on button "Next" at bounding box center [763, 645] width 207 height 51
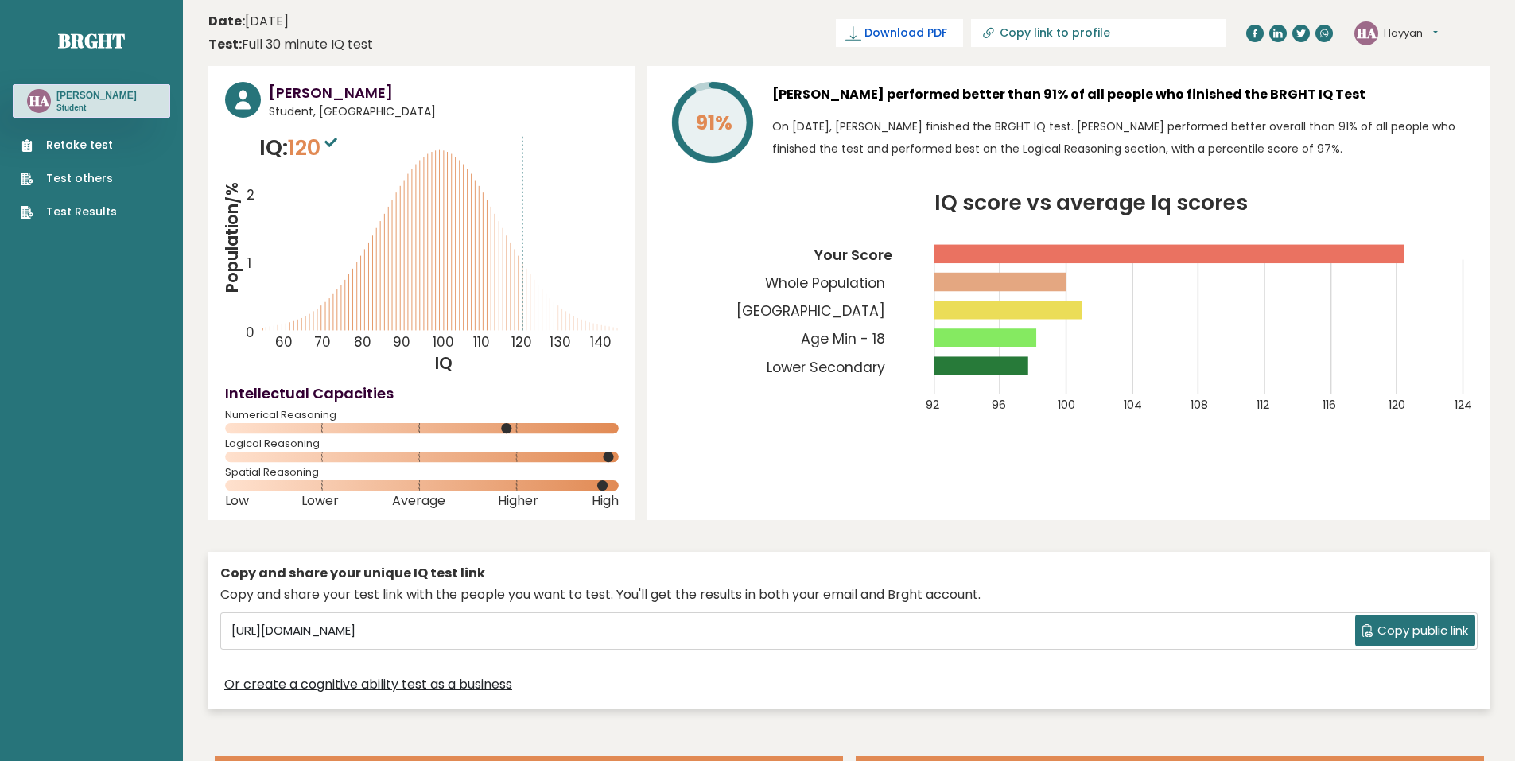
click at [947, 34] on span "Download PDF" at bounding box center [906, 33] width 83 height 17
click at [958, 29] on span "✓ Your PDF is downloaded..." at bounding box center [873, 33] width 181 height 28
drag, startPoint x: 2925, startPoint y: 0, endPoint x: 1078, endPoint y: 542, distance: 1925.4
click at [1079, 542] on div "[PERSON_NAME] Student, [GEOGRAPHIC_DATA] IQ: 120 Population/% IQ 0 1 2 60 70 80…" at bounding box center [848, 391] width 1281 height 651
